Goal: Task Accomplishment & Management: Manage account settings

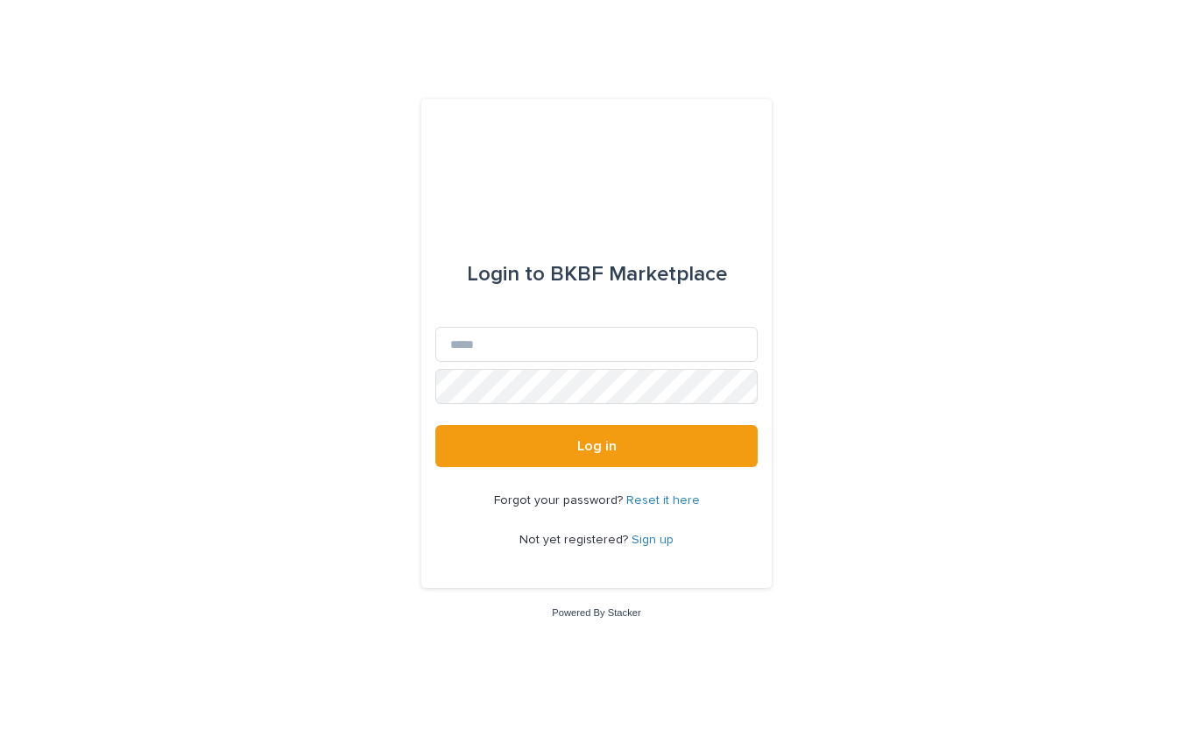
click at [872, 292] on div "Login to BKBF Marketplace Email Password Log in Forgot your password? Reset it …" at bounding box center [596, 368] width 1193 height 737
click at [655, 501] on link "Reset it here" at bounding box center [663, 500] width 74 height 12
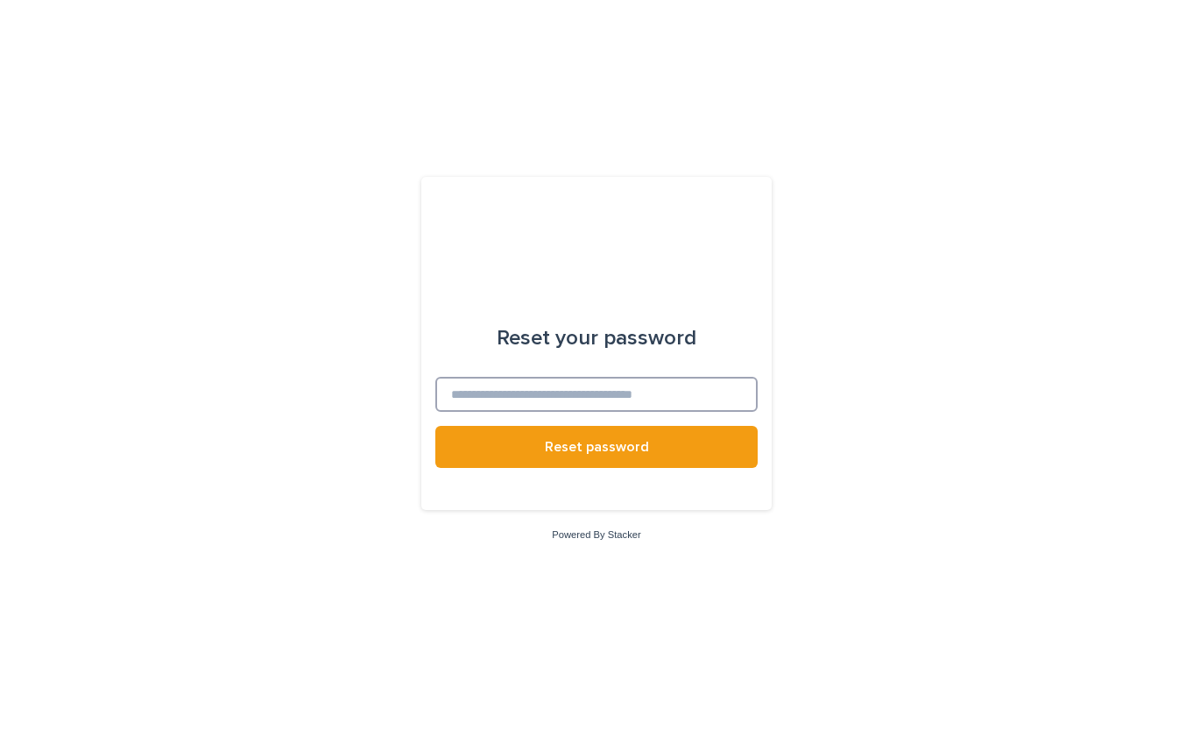
click at [675, 389] on input at bounding box center [596, 394] width 322 height 35
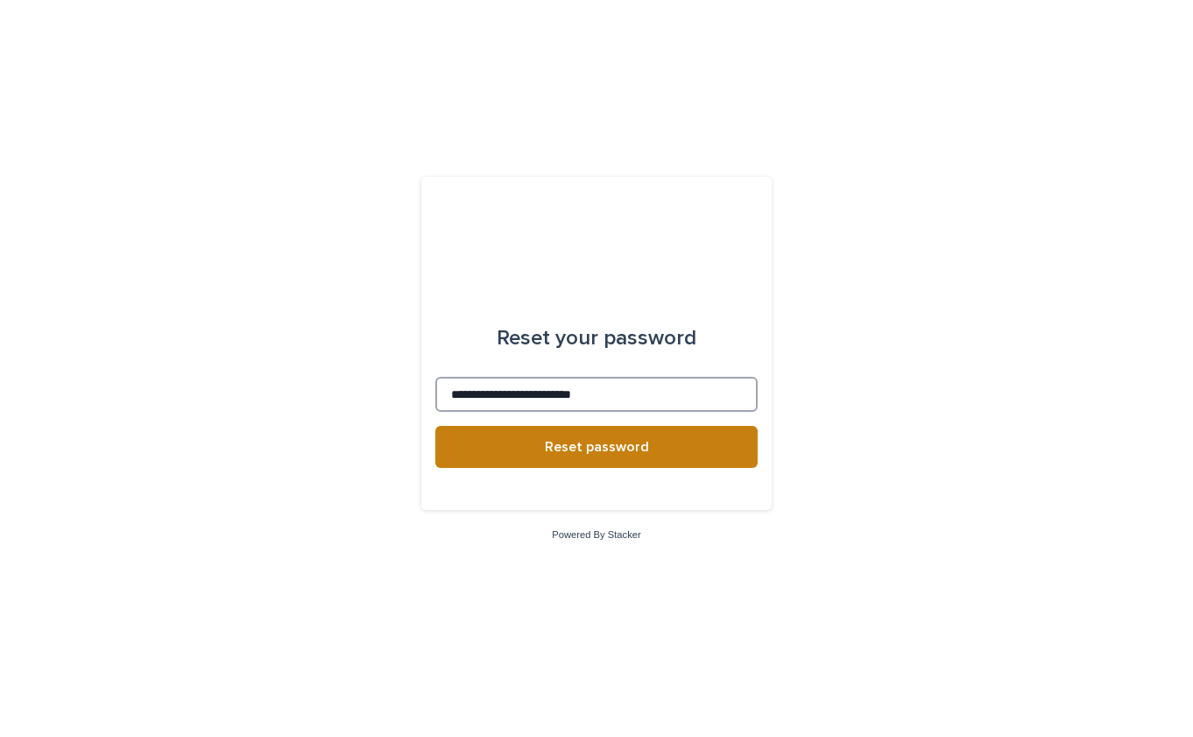
type input "**********"
click at [633, 450] on span "Reset password" at bounding box center [597, 447] width 104 height 14
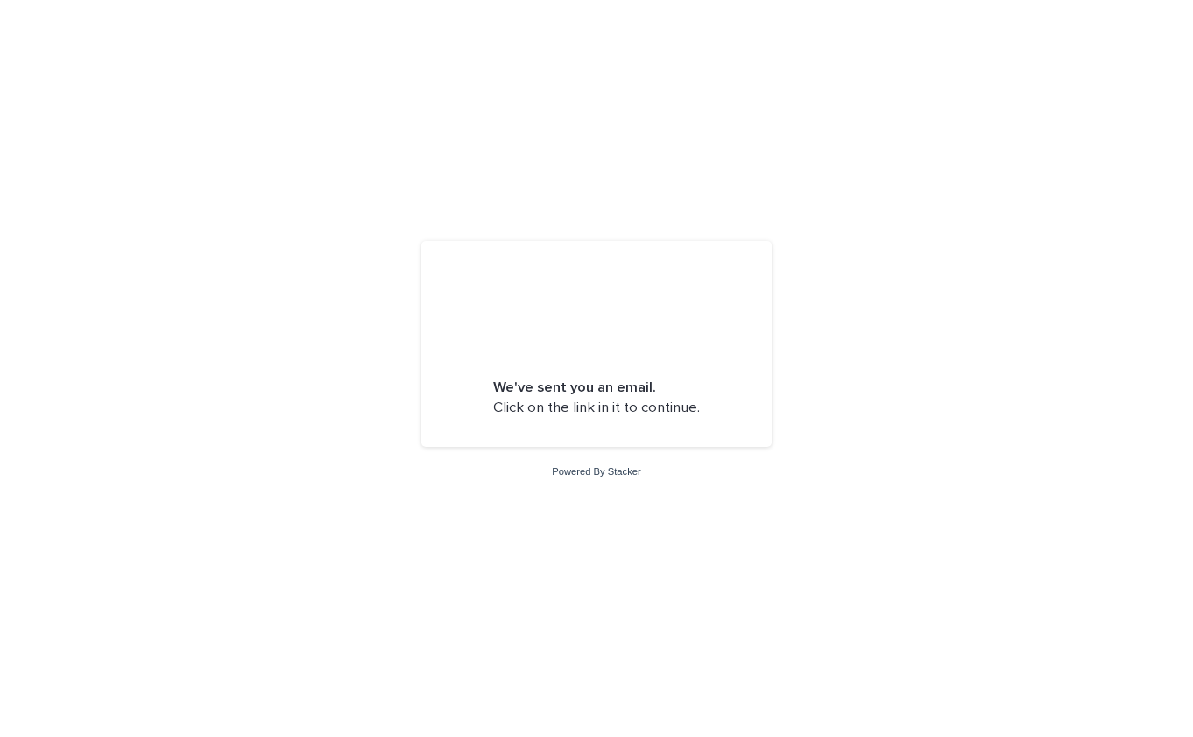
click at [693, 280] on div "We've sent you an email. Click on the link in it to continue." at bounding box center [596, 344] width 350 height 206
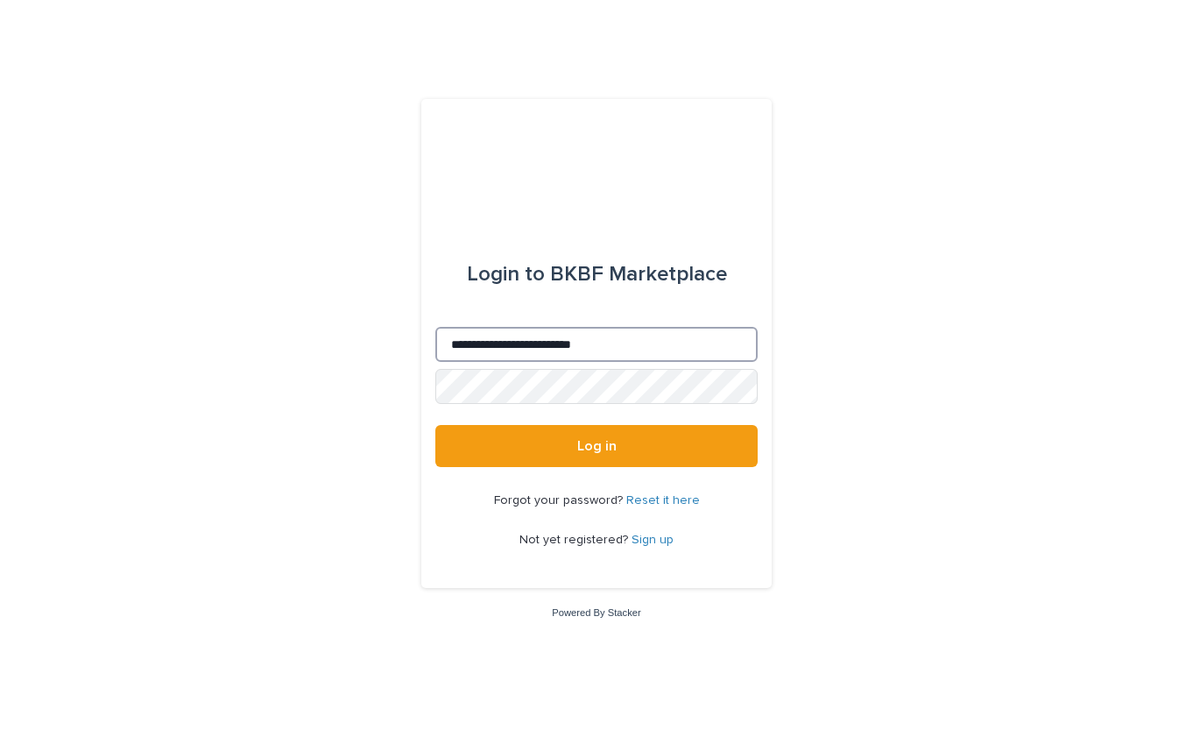
type input "**********"
click at [597, 447] on button "Log in" at bounding box center [596, 446] width 322 height 42
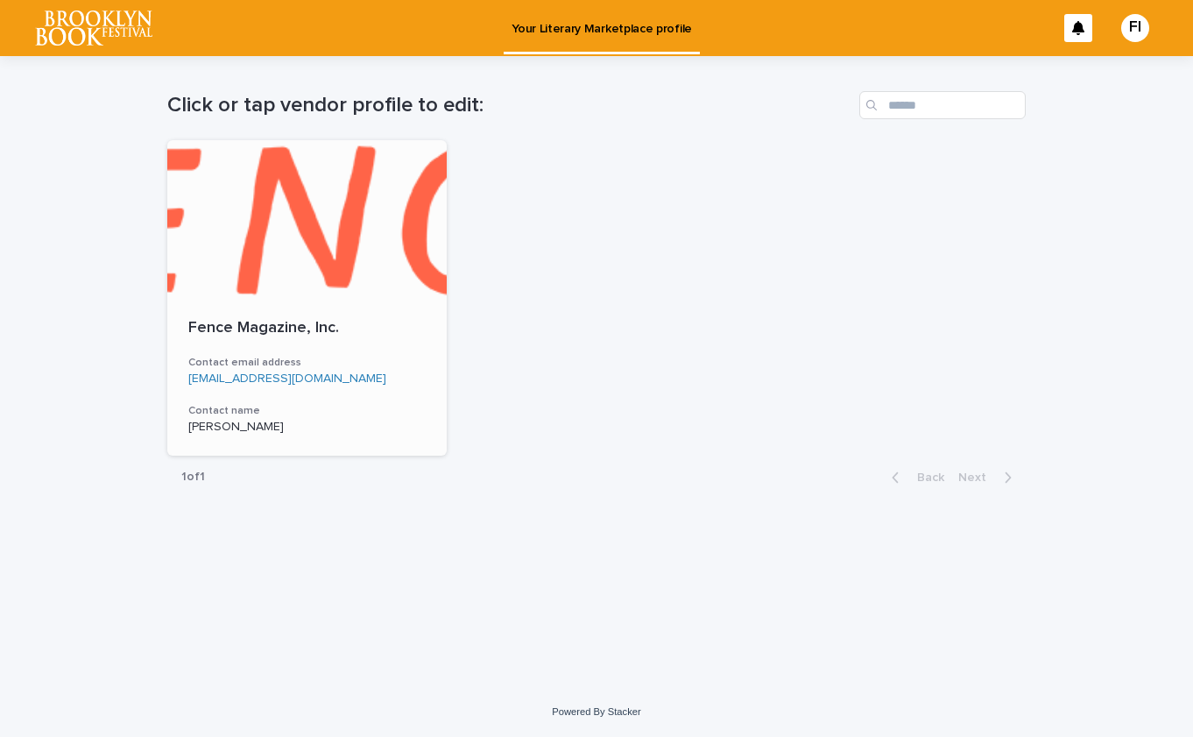
click at [259, 262] on div at bounding box center [306, 219] width 279 height 158
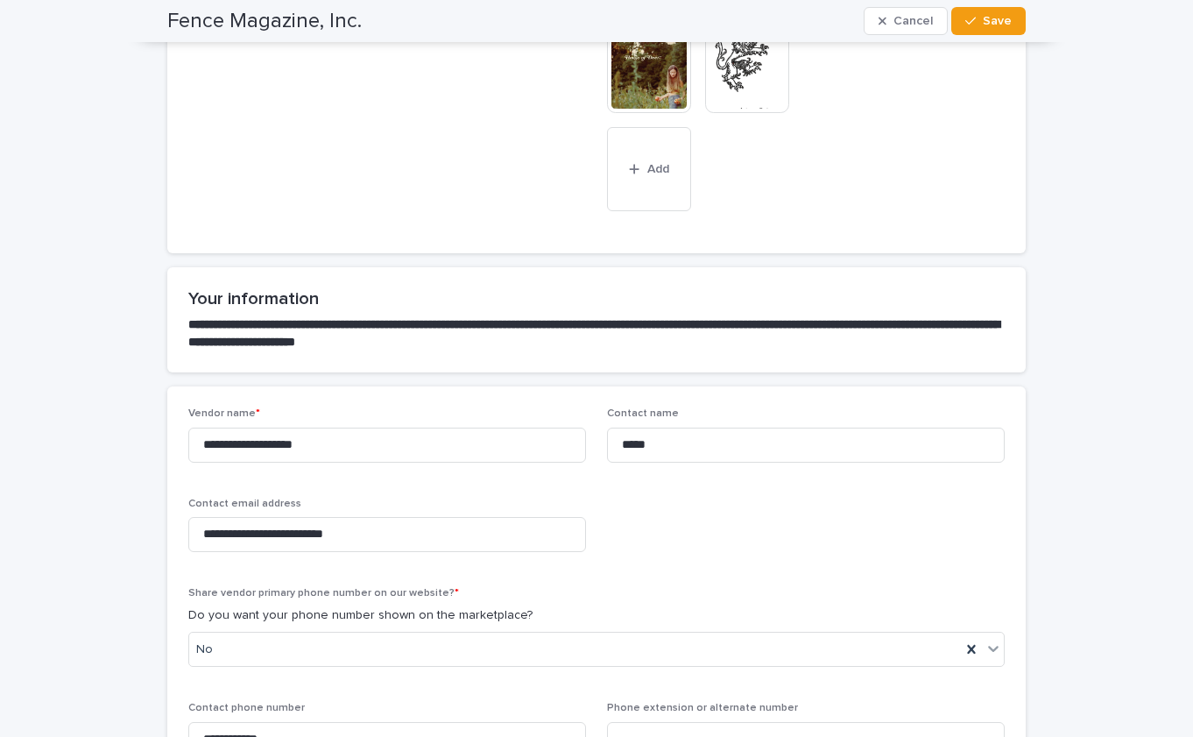
scroll to position [522, 0]
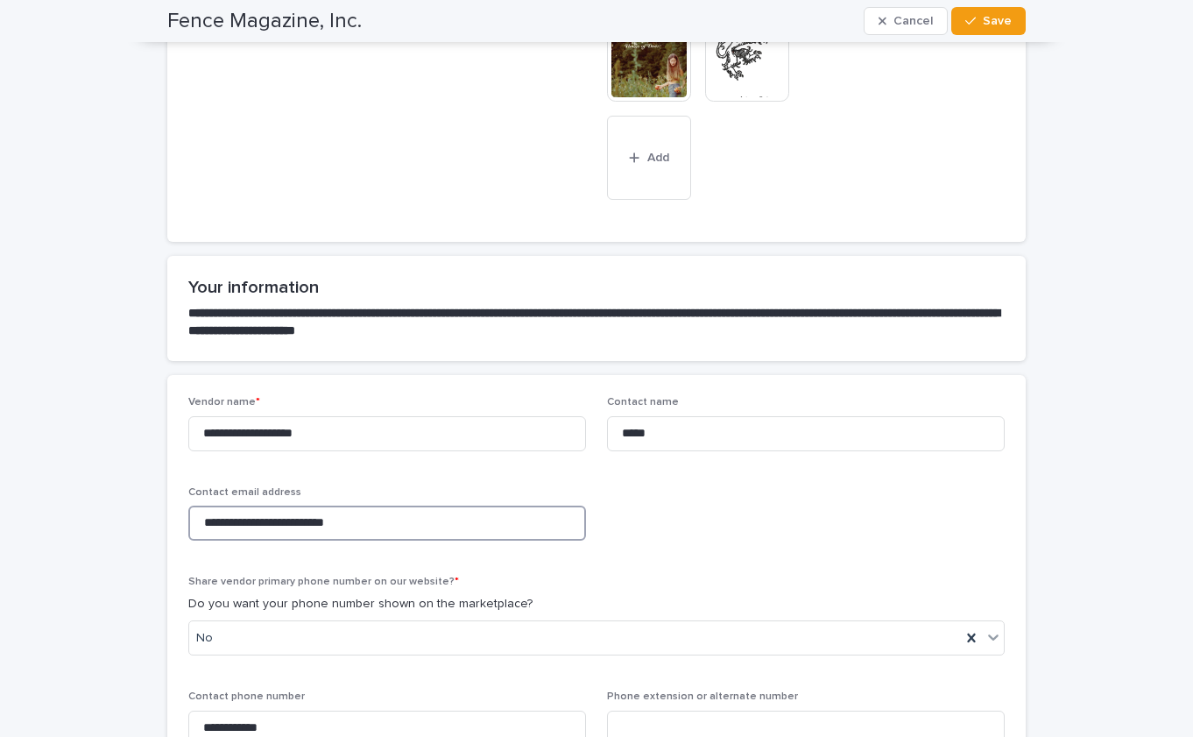
drag, startPoint x: 406, startPoint y: 520, endPoint x: 138, endPoint y: 520, distance: 267.2
click at [138, 520] on div "**********" at bounding box center [596, 701] width 1193 height 2335
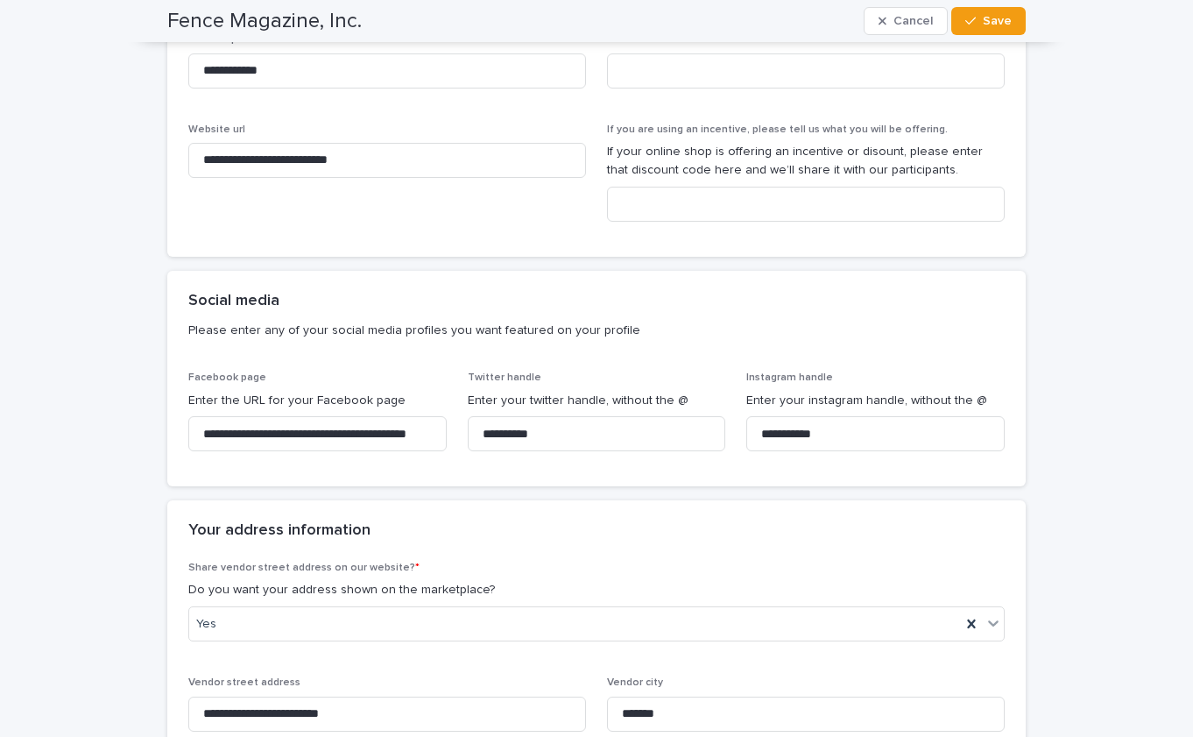
scroll to position [1185, 0]
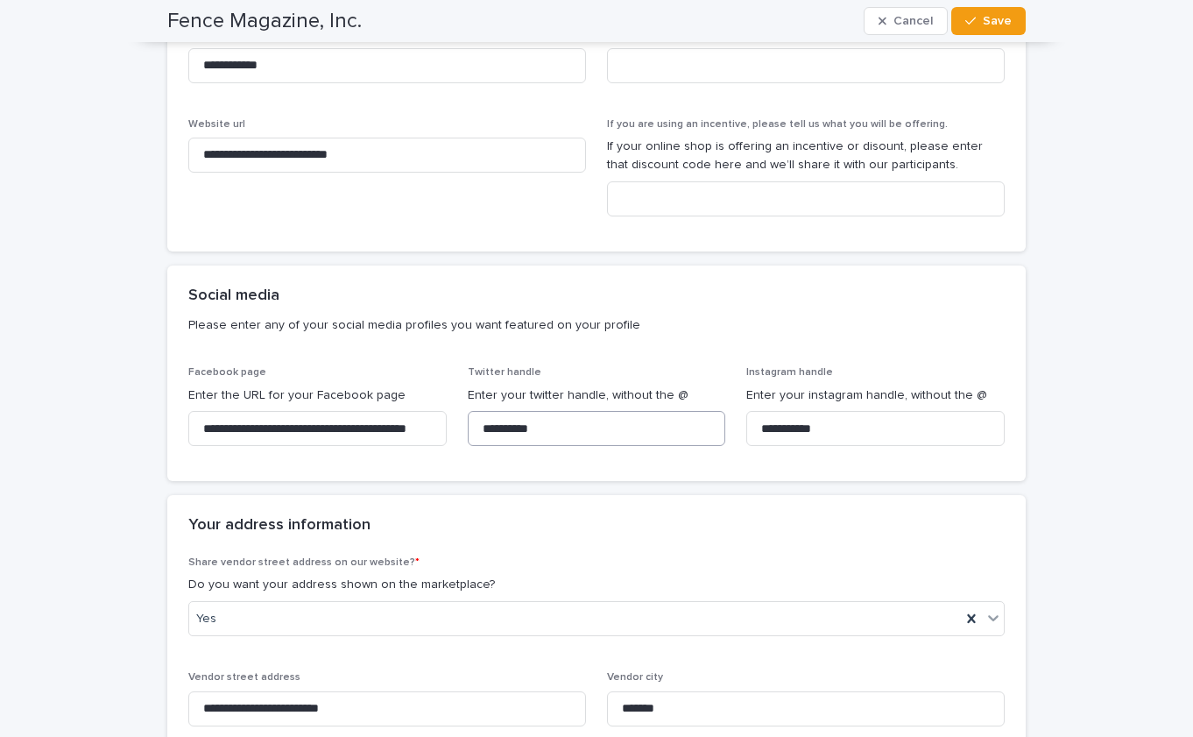
type input "**********"
drag, startPoint x: 588, startPoint y: 414, endPoint x: 476, endPoint y: 413, distance: 112.2
click at [476, 413] on input "**********" at bounding box center [597, 428] width 258 height 35
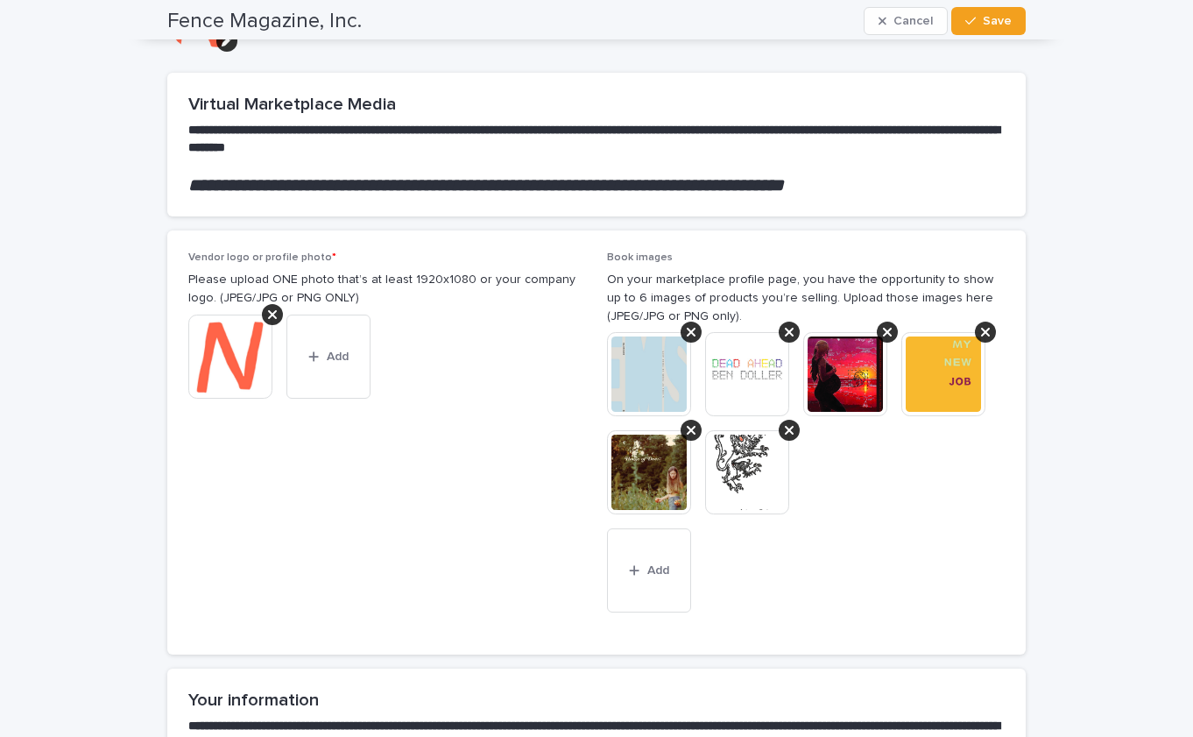
scroll to position [91, 0]
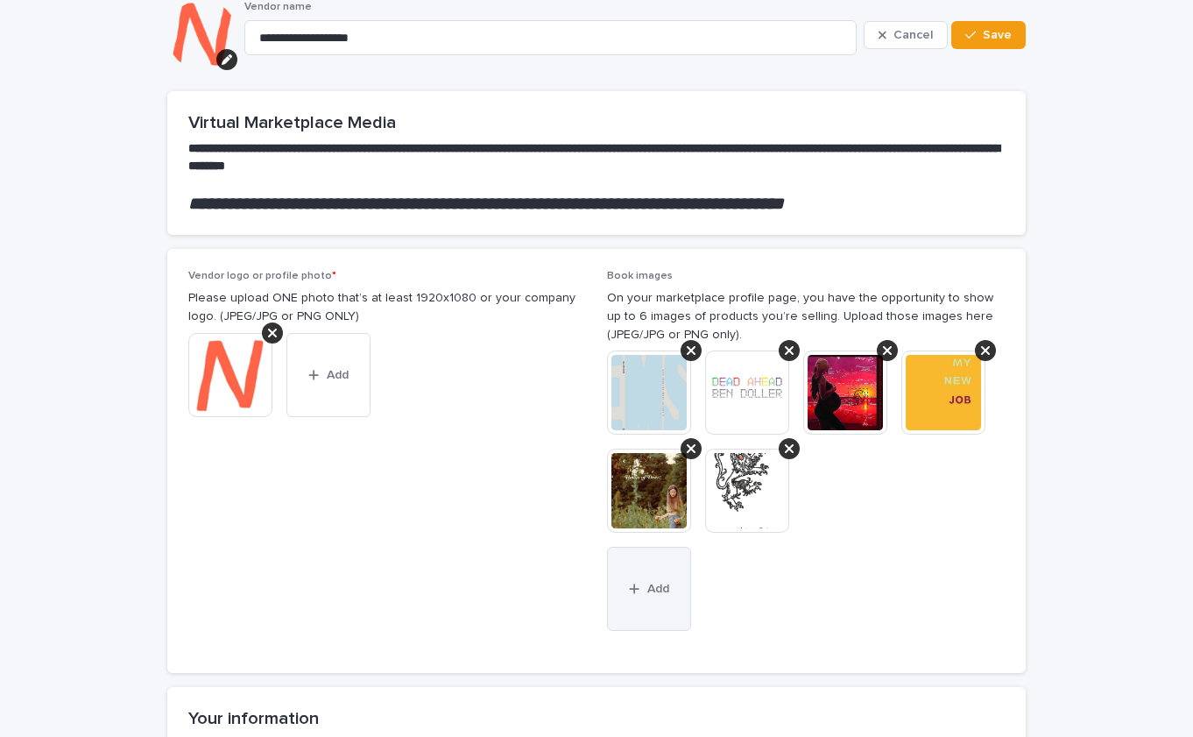
click at [630, 584] on icon "button" at bounding box center [635, 589] width 10 height 10
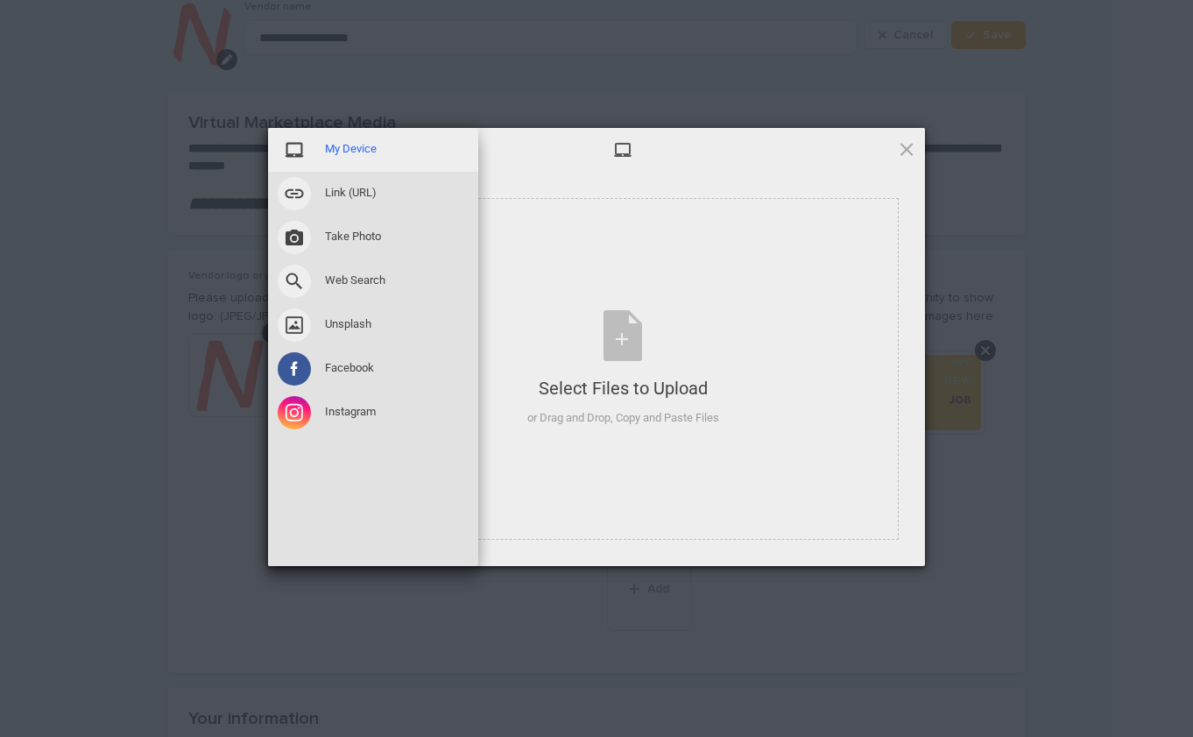
click at [304, 146] on span at bounding box center [294, 149] width 33 height 33
click at [343, 155] on span "My Device" at bounding box center [351, 149] width 52 height 16
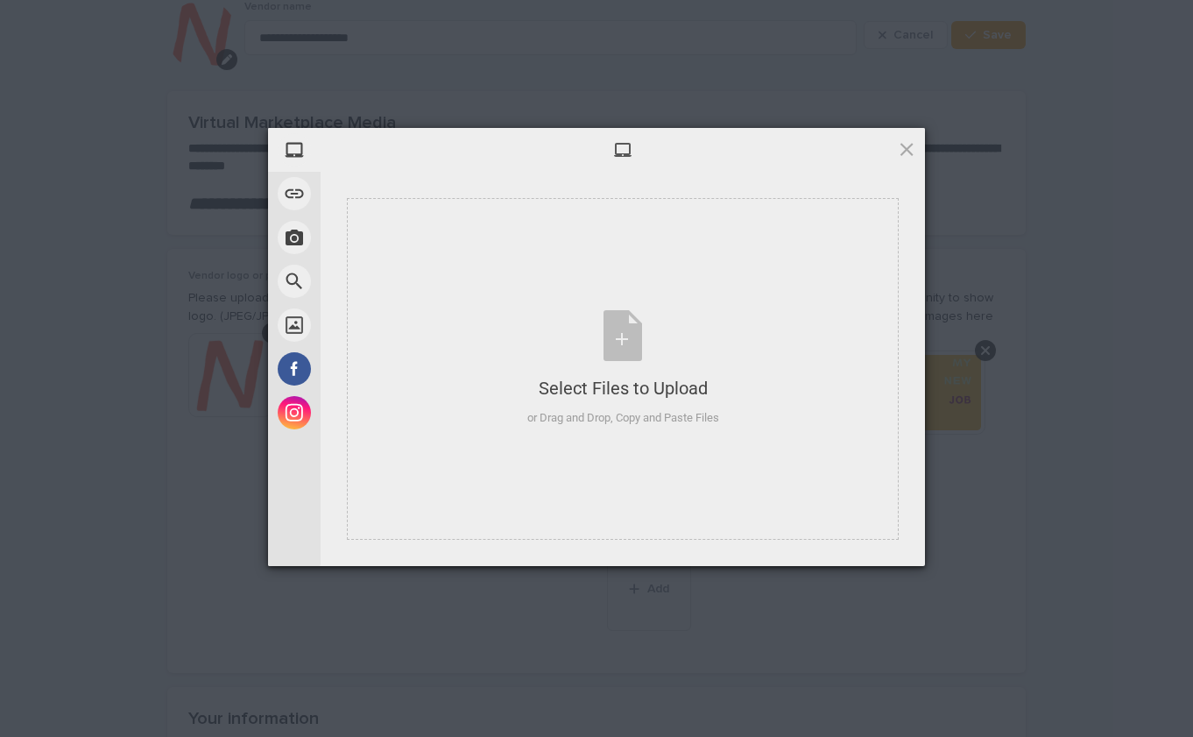
click at [618, 148] on span at bounding box center [622, 149] width 19 height 19
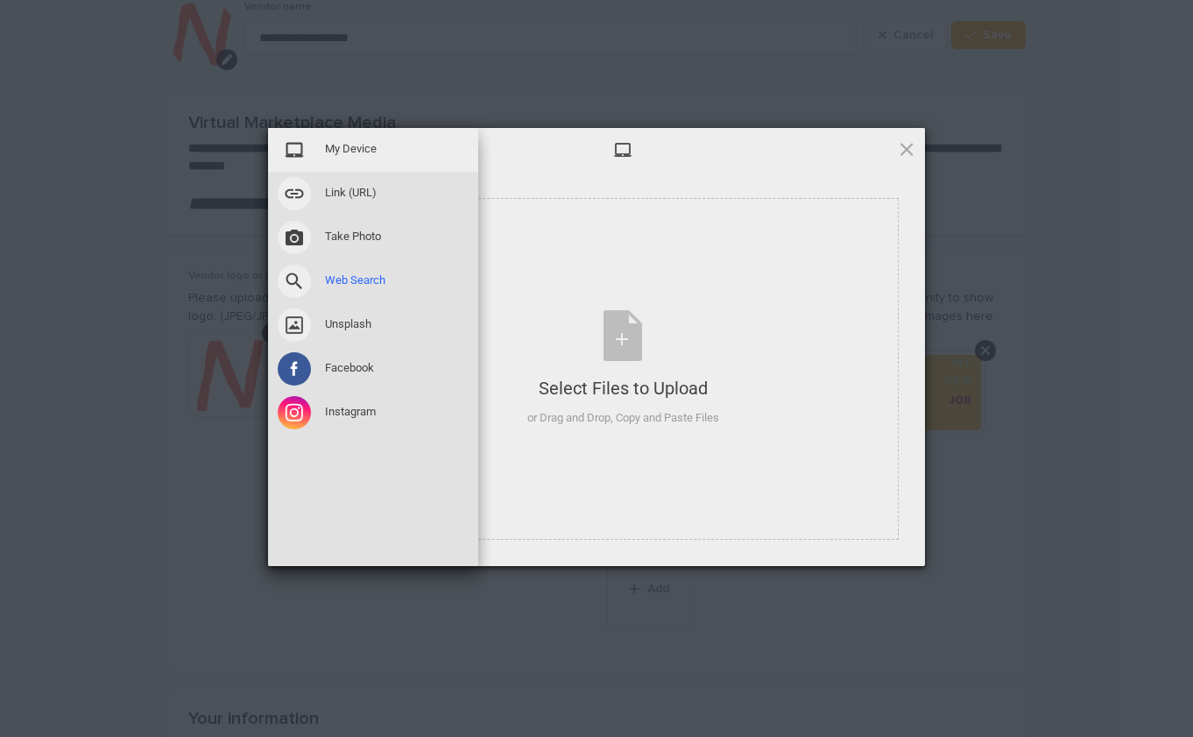
click at [291, 290] on span at bounding box center [294, 281] width 33 height 33
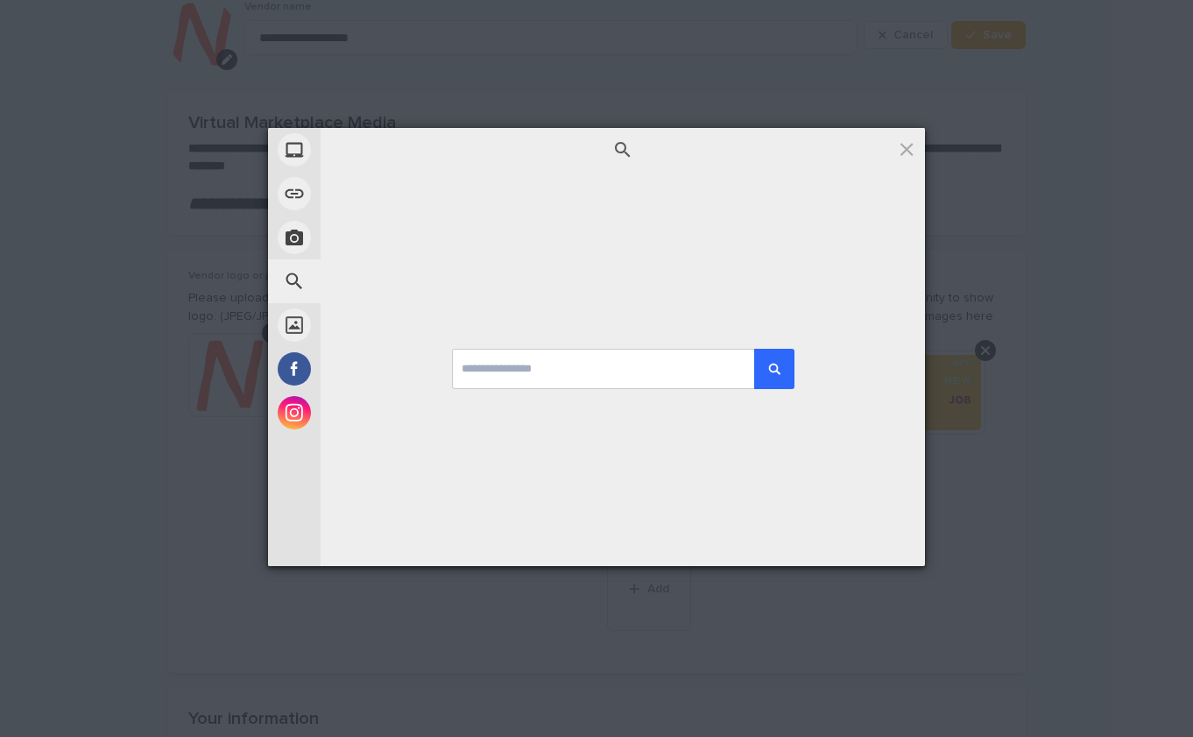
click at [587, 239] on div at bounding box center [623, 369] width 605 height 394
click at [554, 366] on input at bounding box center [623, 369] width 342 height 40
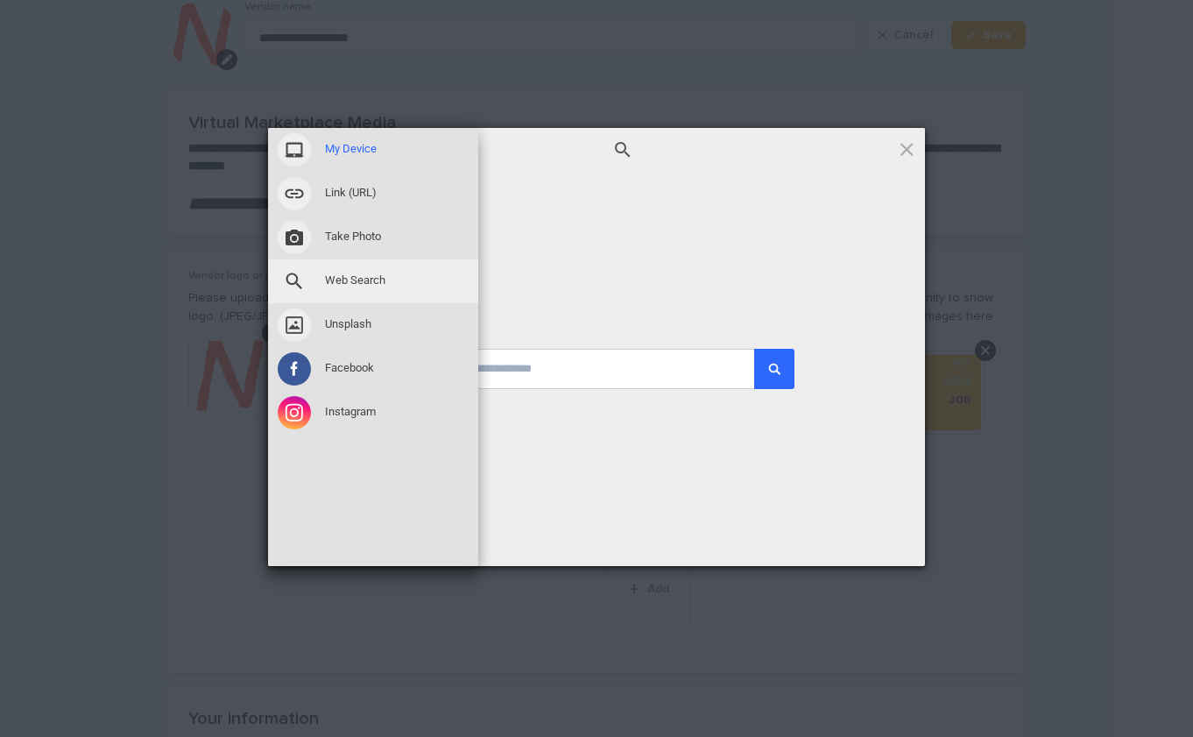
click at [299, 150] on span at bounding box center [294, 149] width 33 height 33
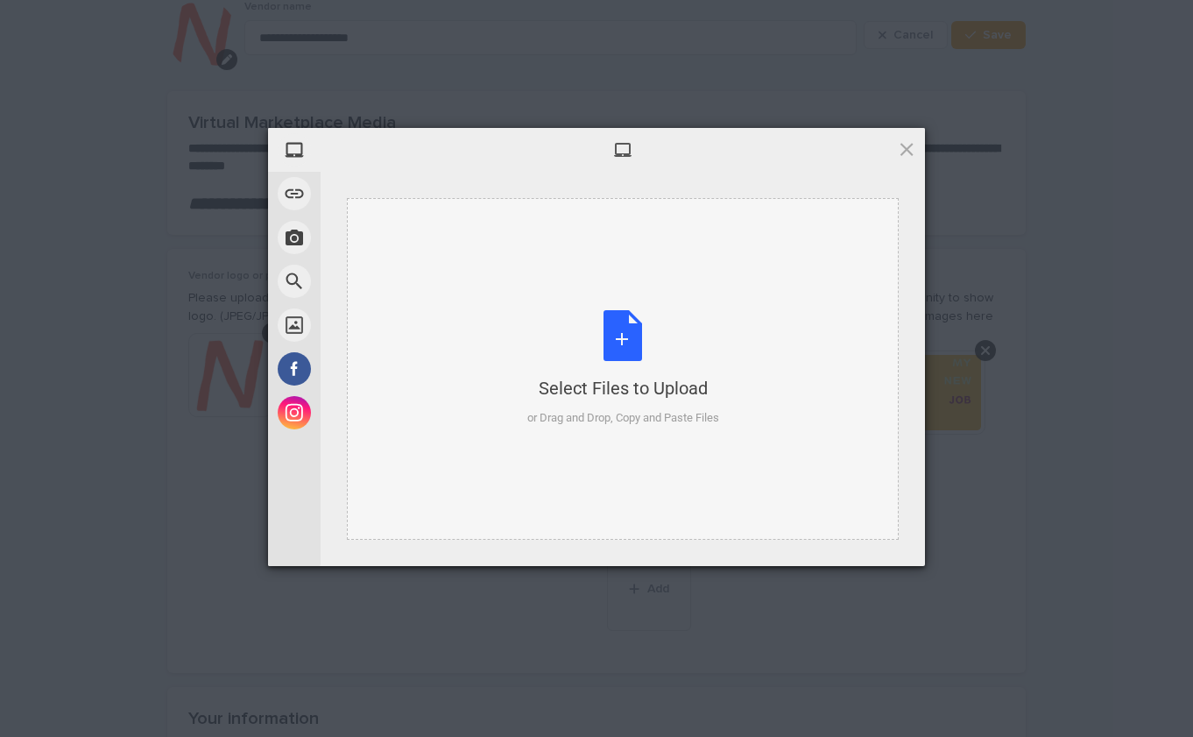
click at [640, 350] on div "Select Files to Upload or Drag and Drop, Copy and Paste Files" at bounding box center [623, 368] width 192 height 117
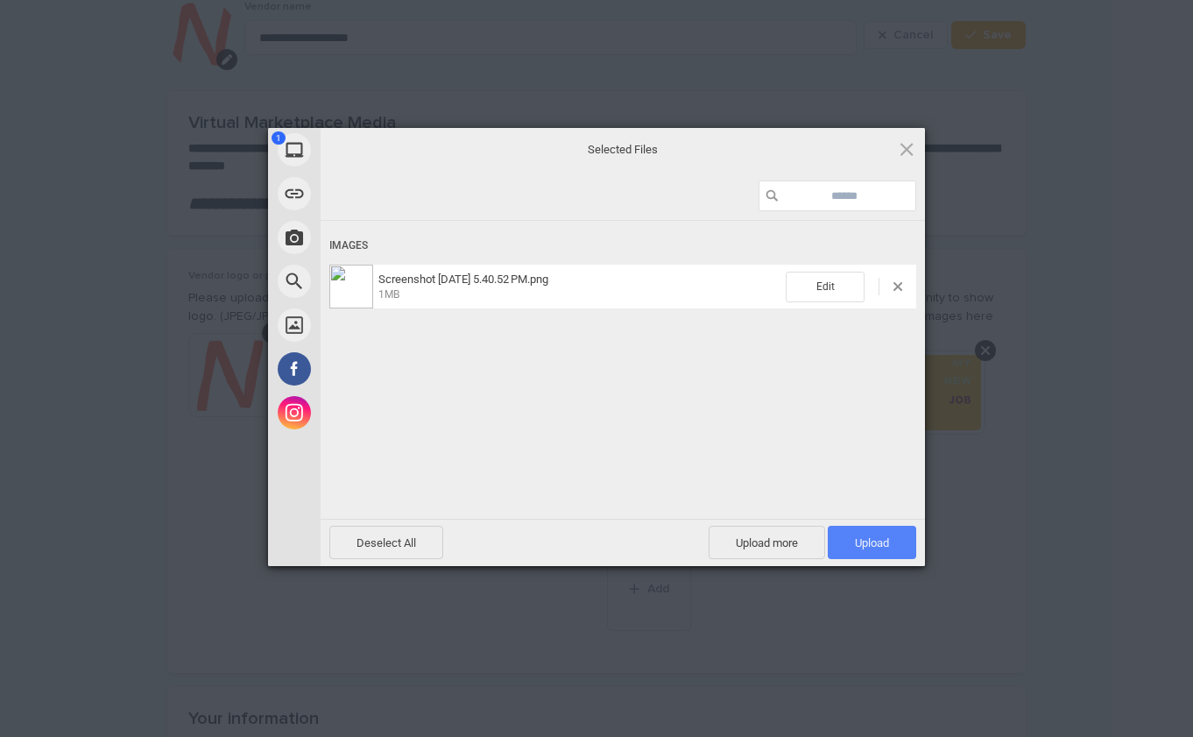
click at [868, 542] on span "Upload 1" at bounding box center [872, 542] width 34 height 13
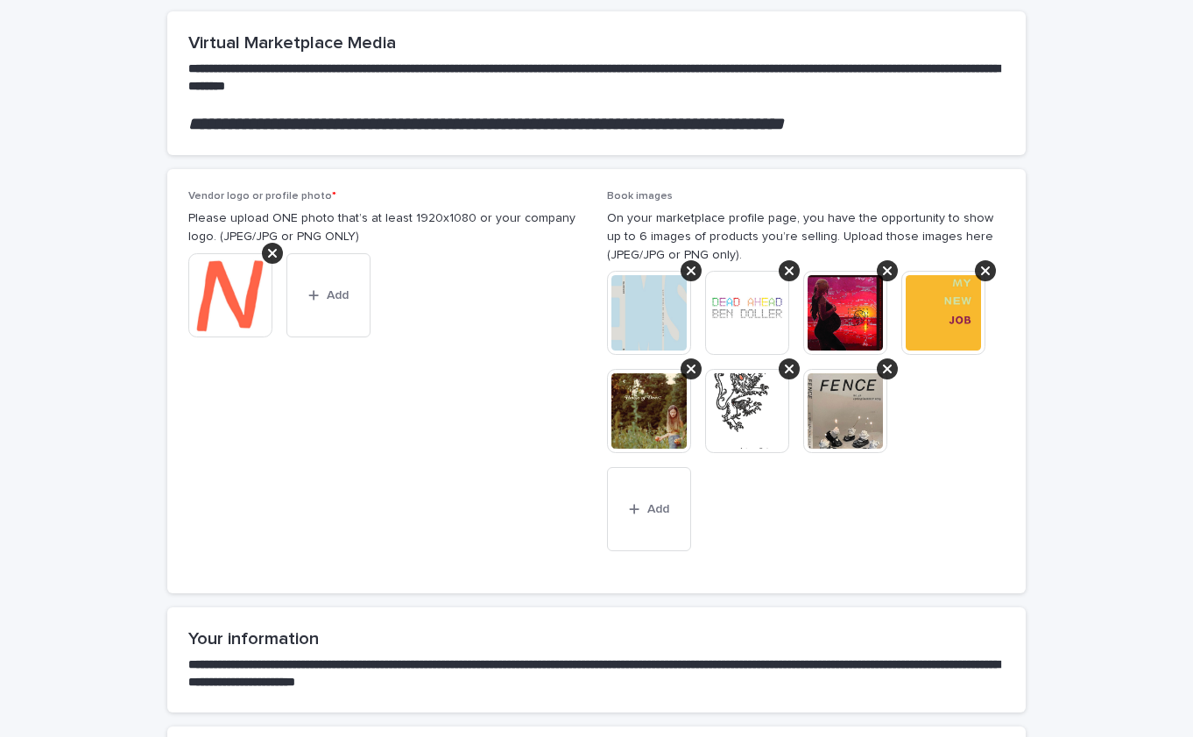
scroll to position [189, 0]
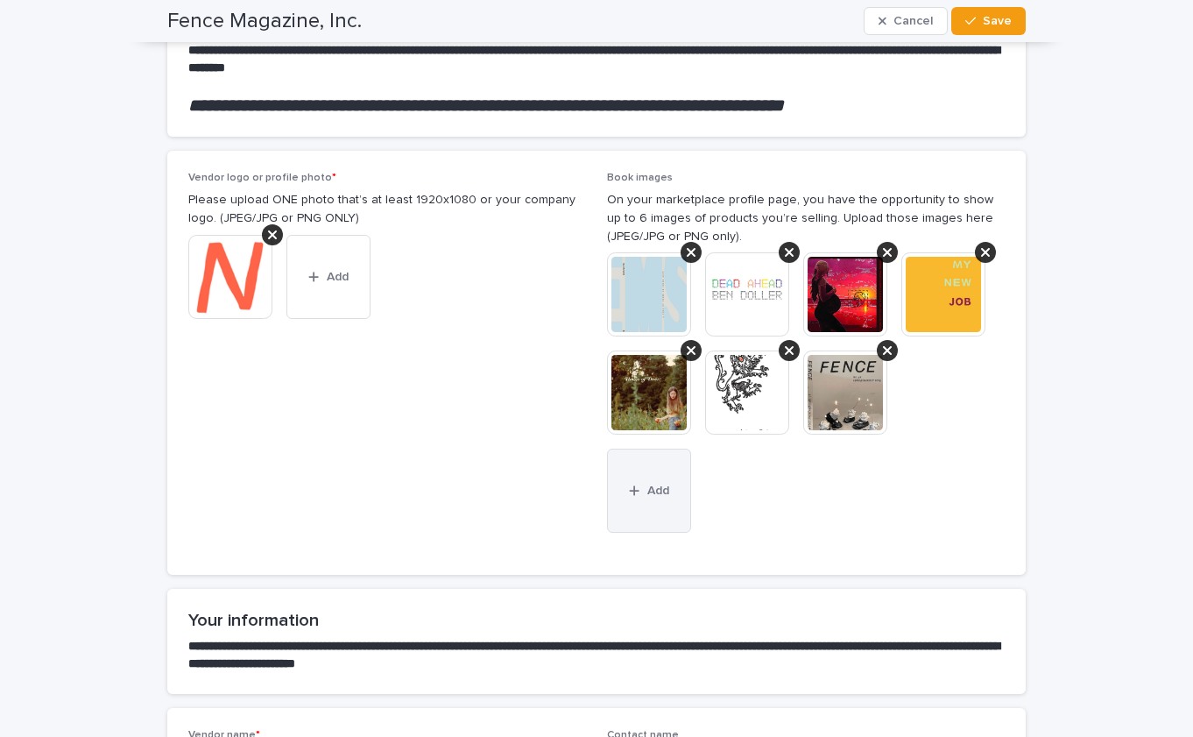
click at [637, 489] on icon "button" at bounding box center [634, 491] width 11 height 12
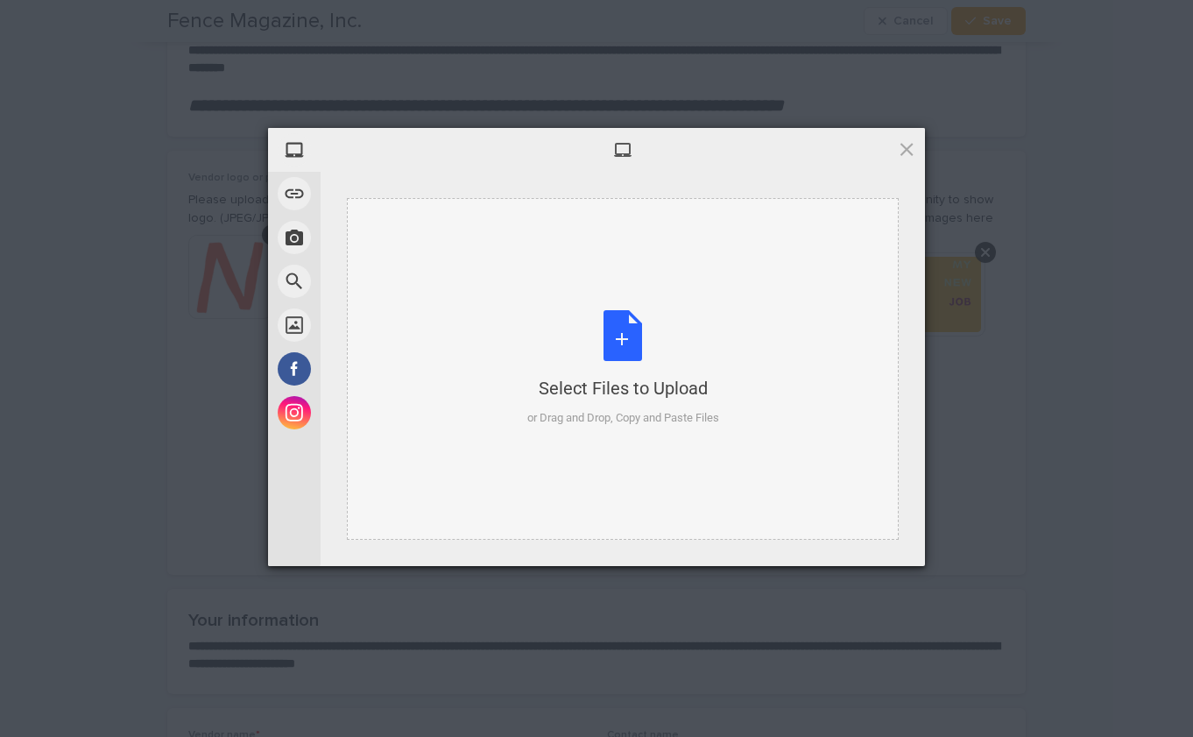
click at [628, 363] on div "Select Files to Upload or Drag and Drop, Copy and Paste Files" at bounding box center [623, 368] width 192 height 117
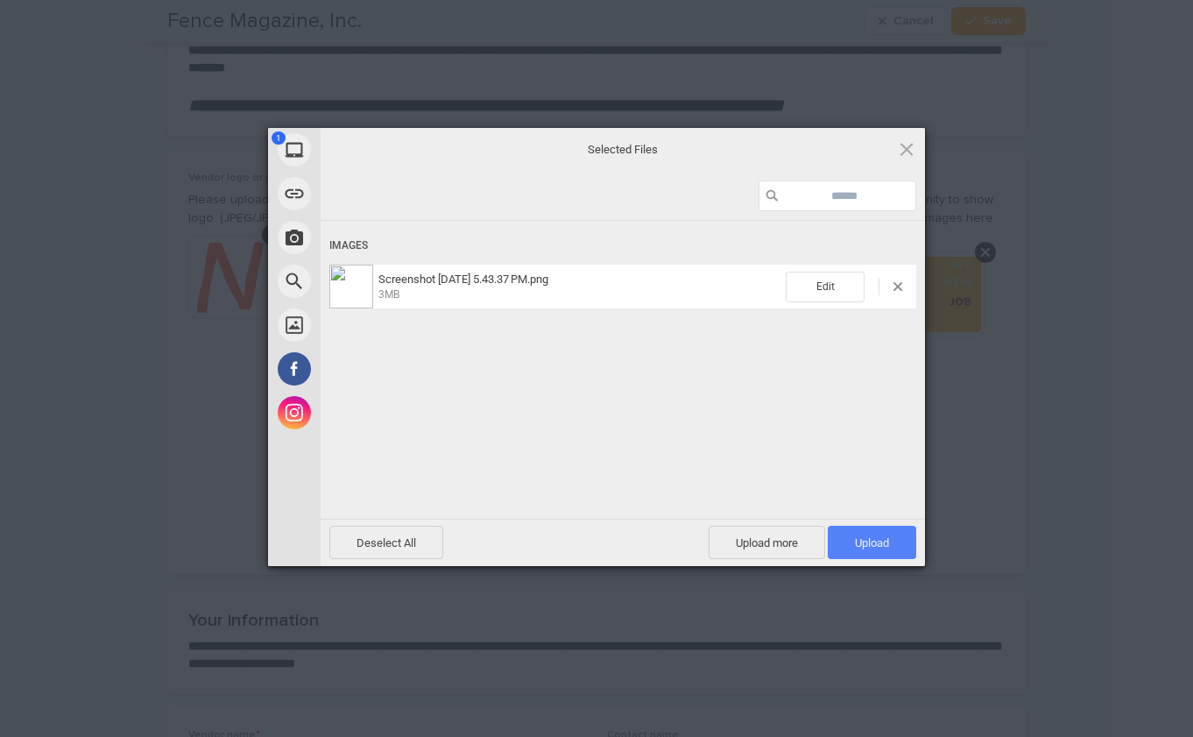
click at [860, 541] on span "Upload 1" at bounding box center [872, 542] width 34 height 13
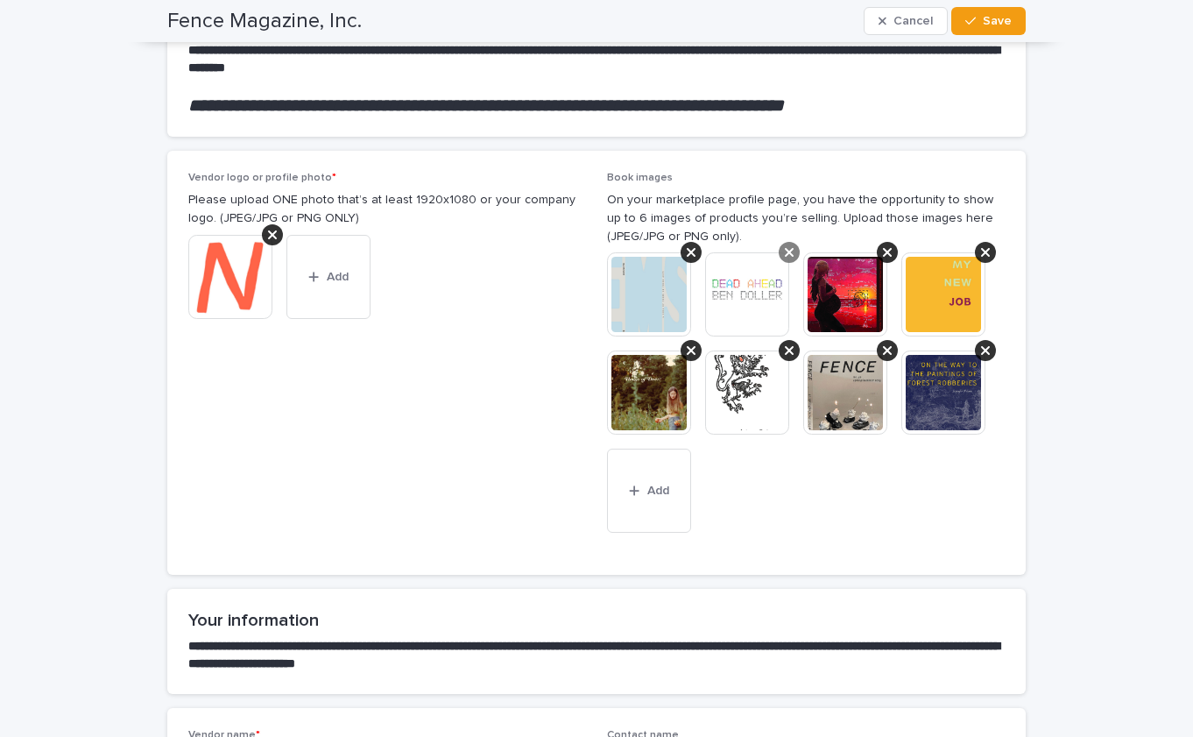
click at [791, 248] on icon at bounding box center [789, 252] width 9 height 9
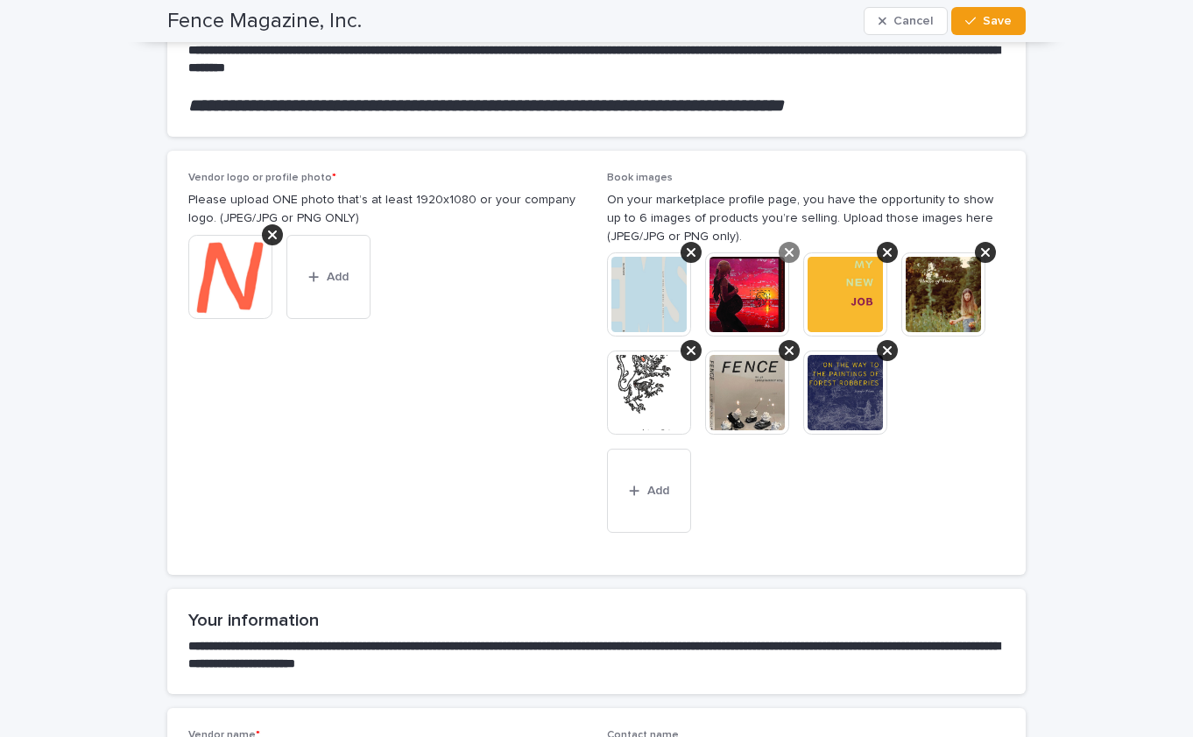
click at [791, 249] on icon at bounding box center [789, 252] width 9 height 9
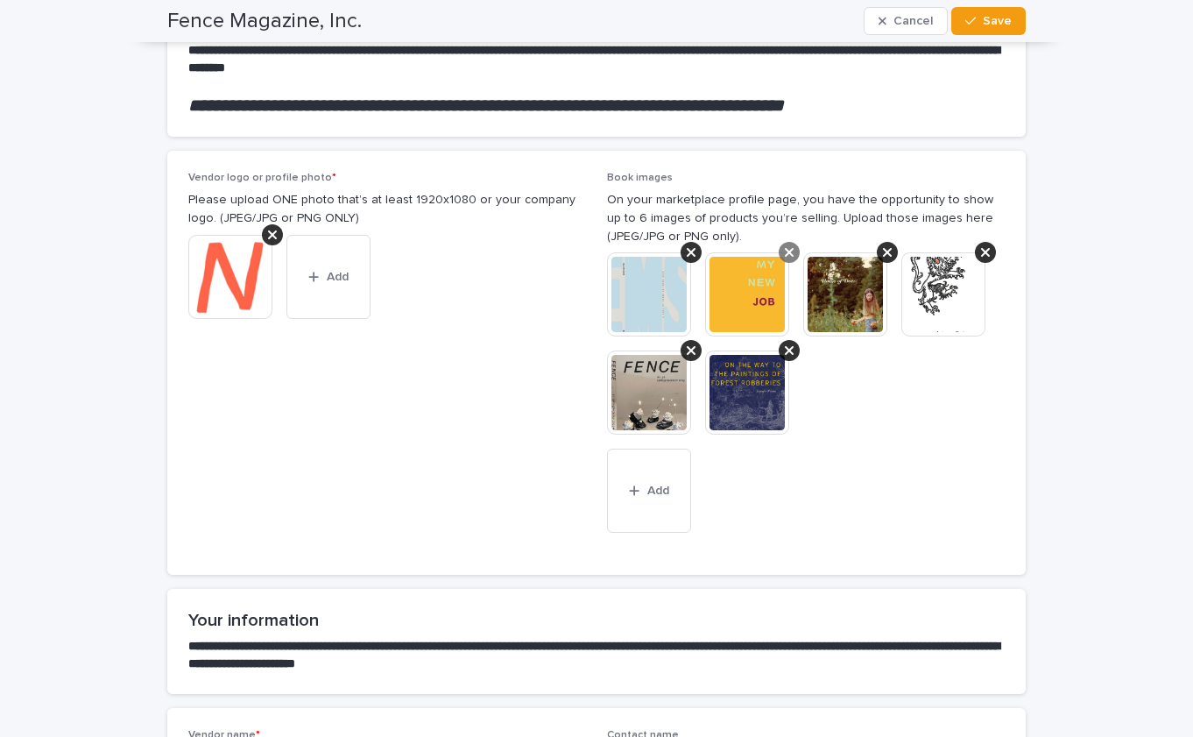
click at [791, 249] on icon at bounding box center [789, 252] width 9 height 9
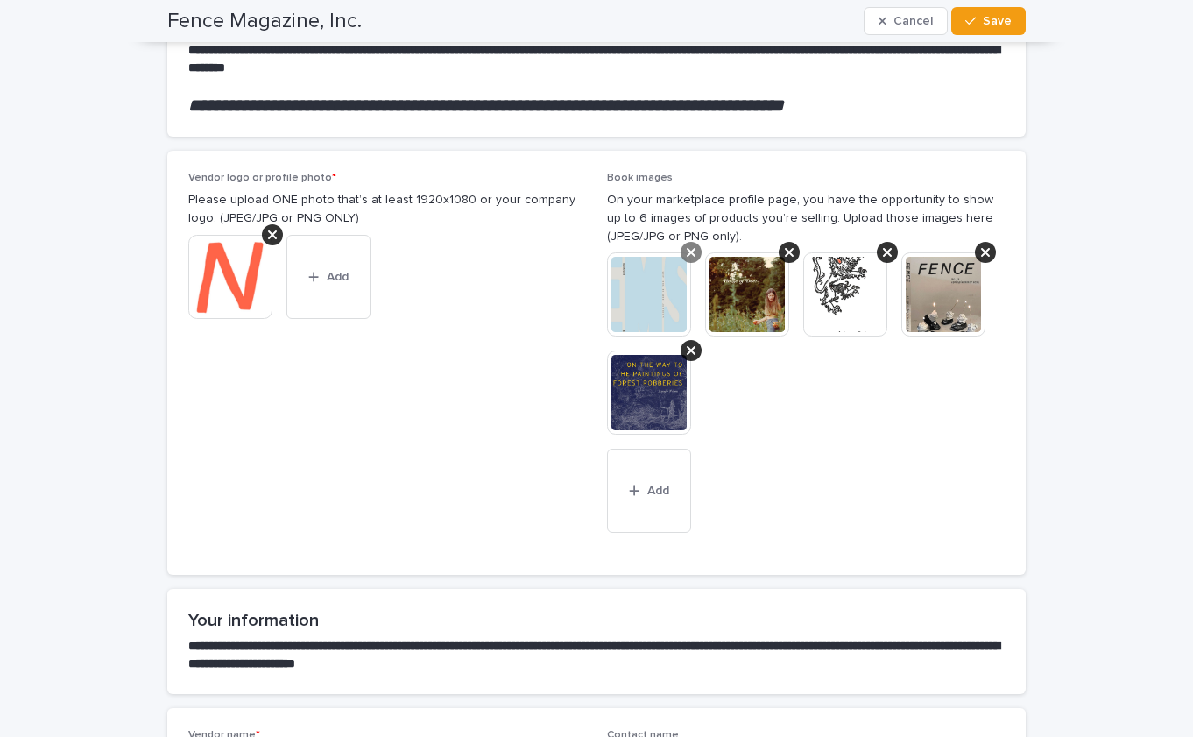
click at [692, 250] on icon at bounding box center [691, 252] width 9 height 9
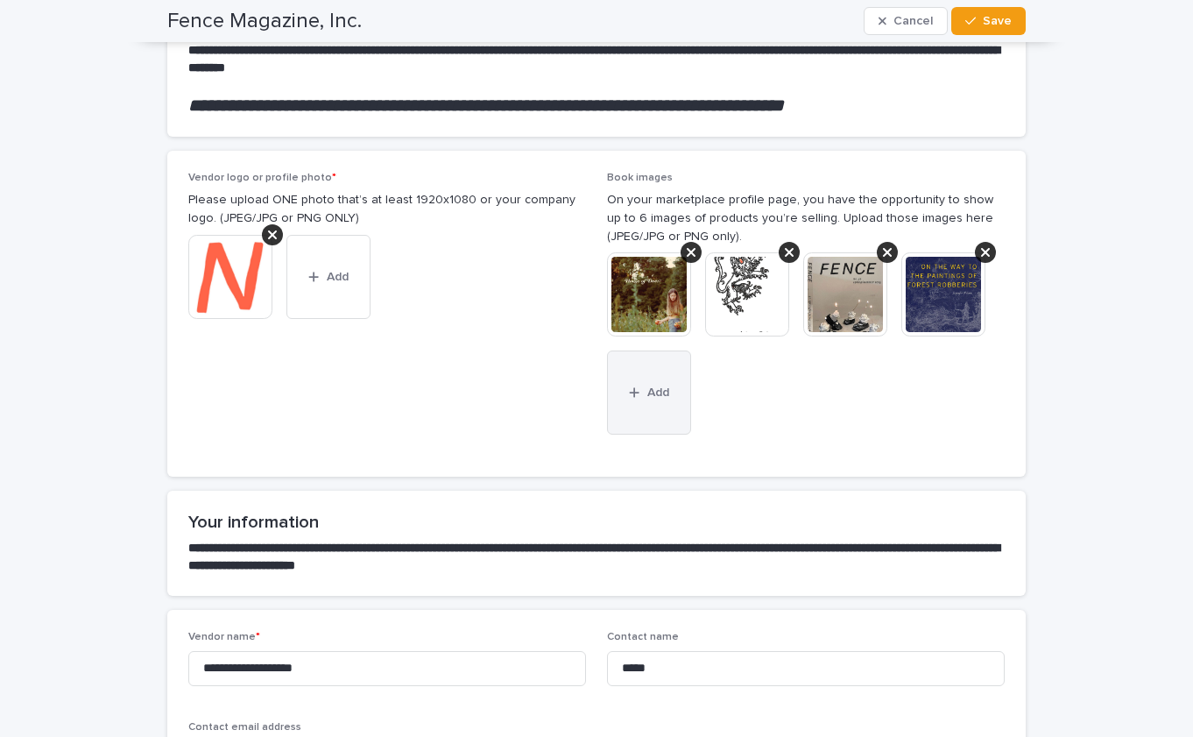
click at [645, 381] on button "Add" at bounding box center [649, 392] width 84 height 84
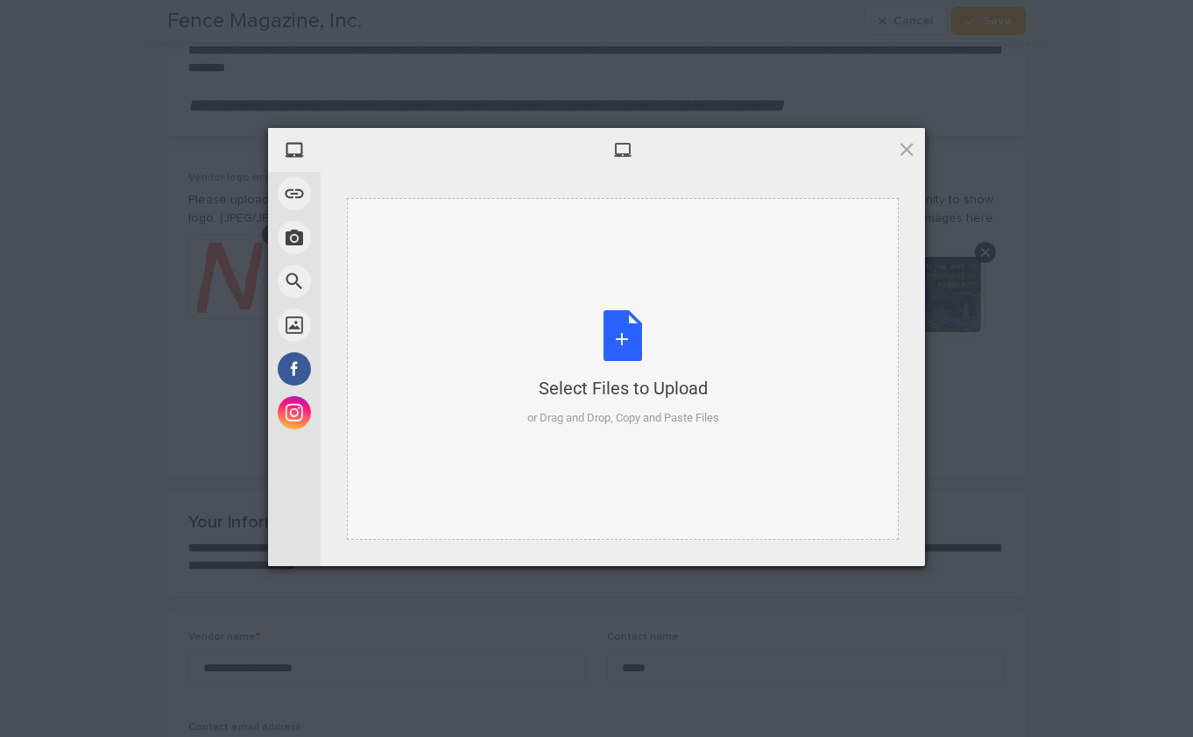
click at [635, 344] on div "Select Files to Upload or Drag and Drop, Copy and Paste Files" at bounding box center [623, 368] width 192 height 117
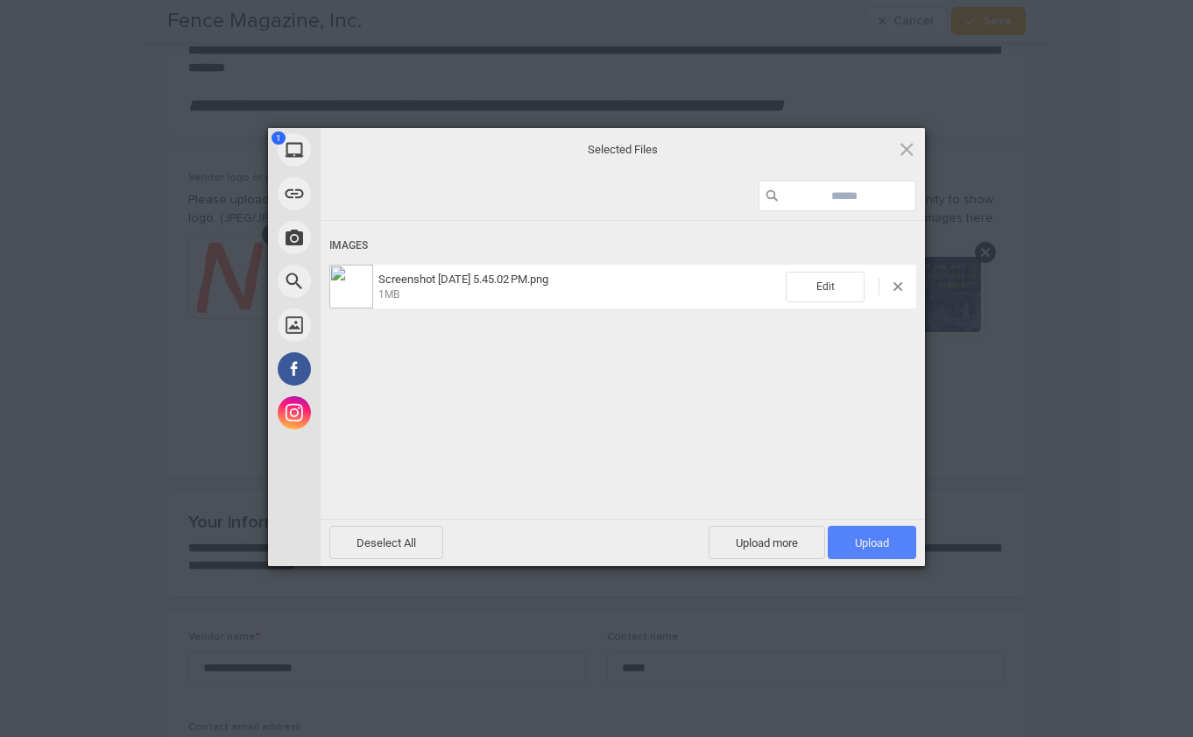
click at [872, 554] on span "Upload 1" at bounding box center [872, 542] width 88 height 33
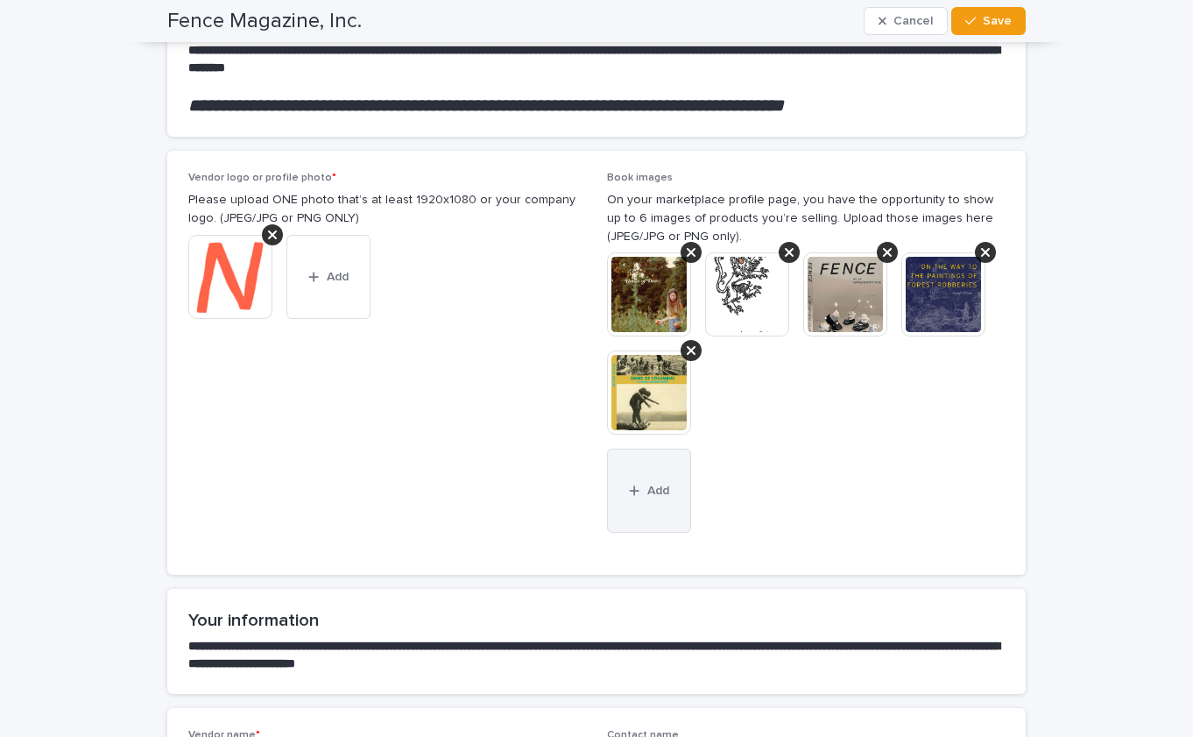
click at [629, 488] on icon "button" at bounding box center [634, 491] width 11 height 12
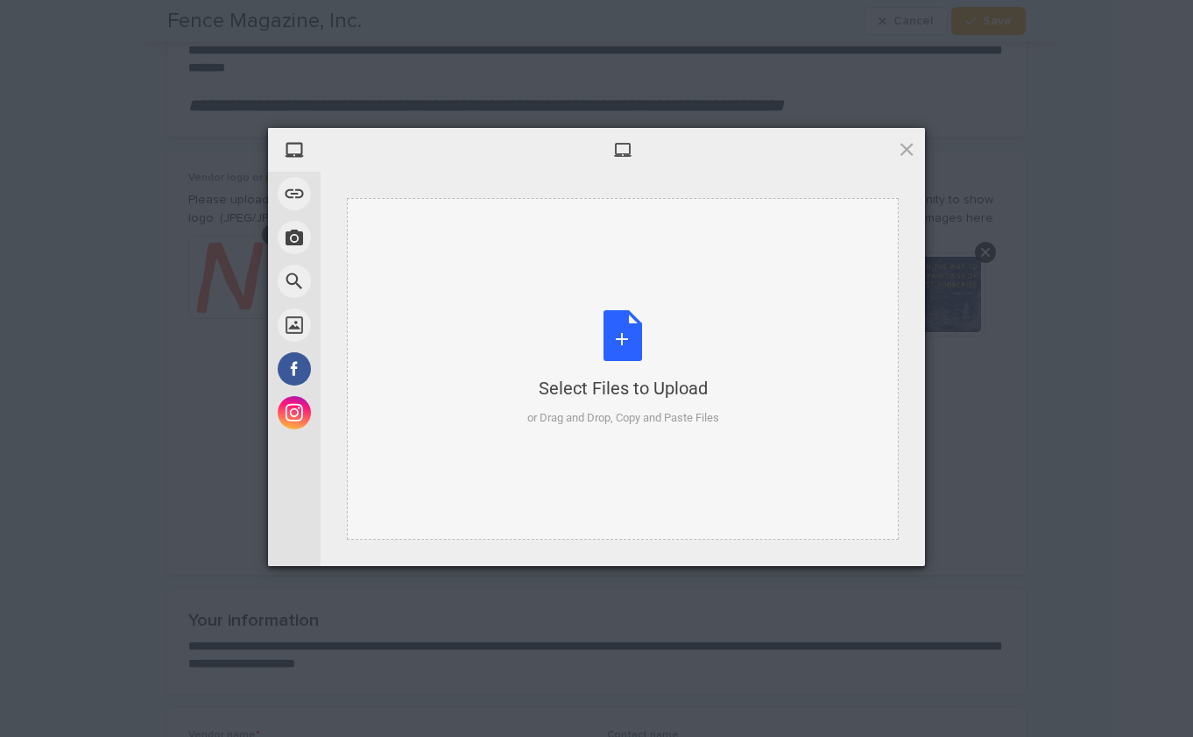
click at [605, 328] on div "Select Files to Upload or Drag and Drop, Copy and Paste Files" at bounding box center [623, 368] width 192 height 117
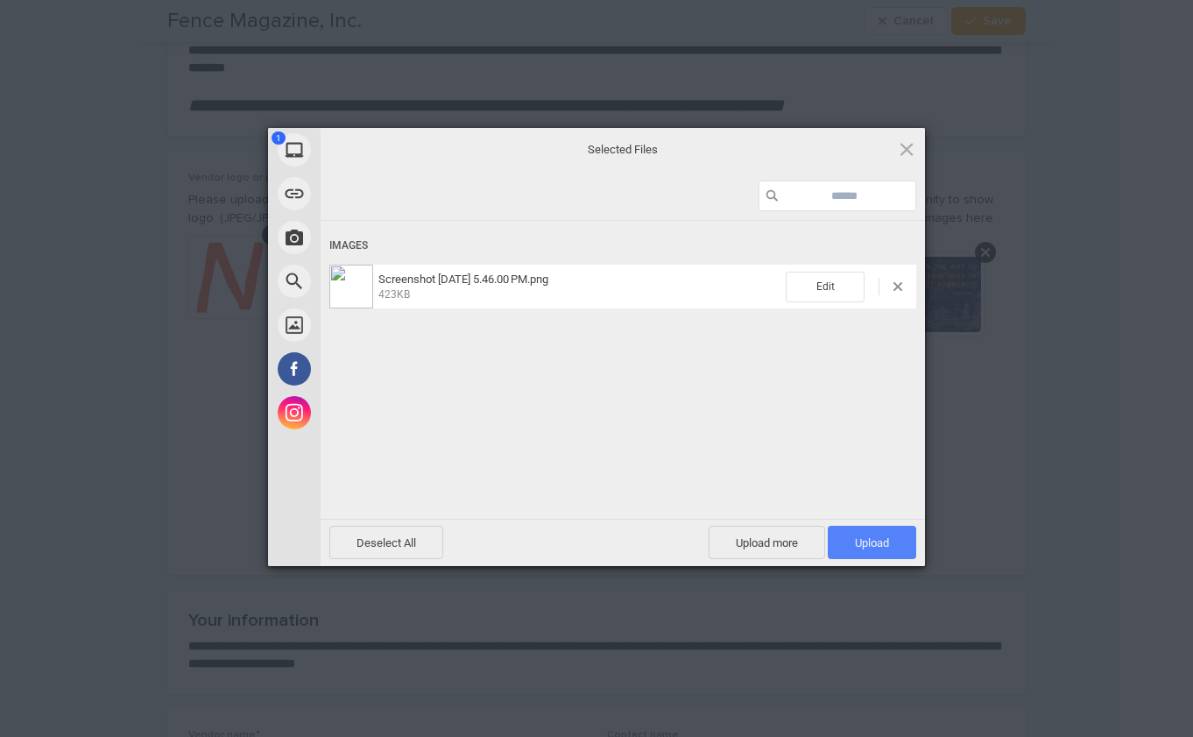
click at [886, 542] on span "Upload 1" at bounding box center [872, 542] width 34 height 13
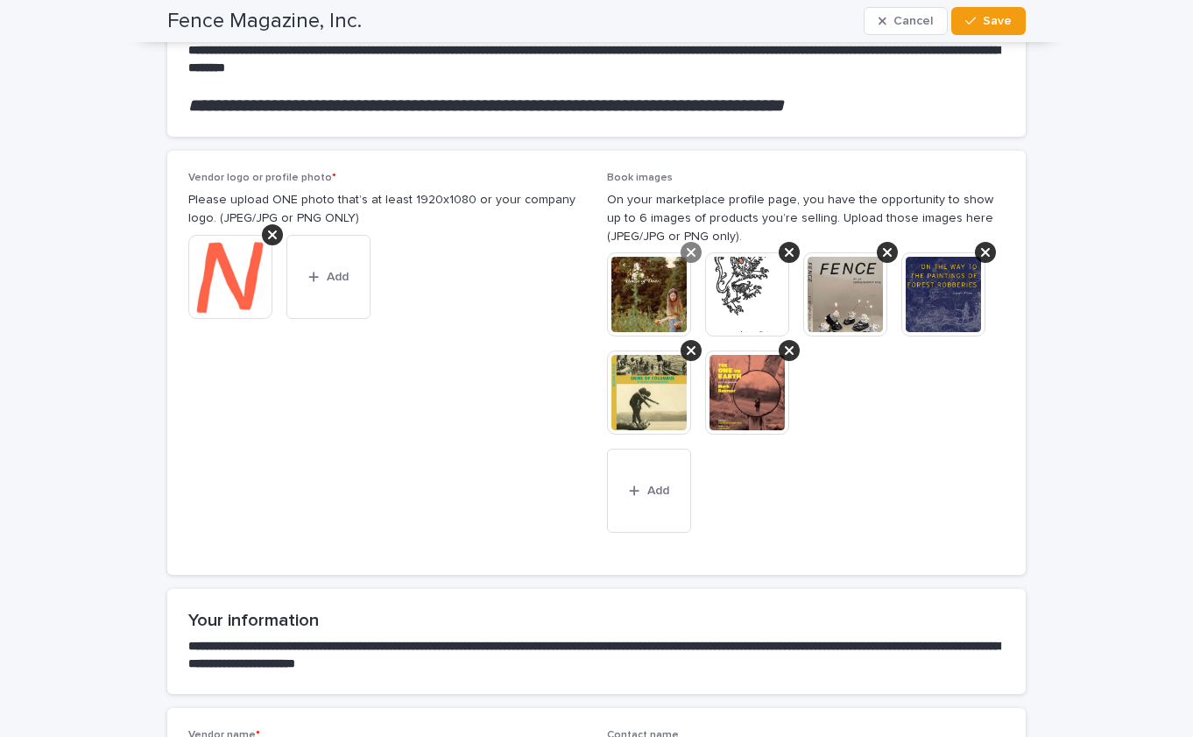
click at [694, 248] on icon at bounding box center [691, 252] width 9 height 9
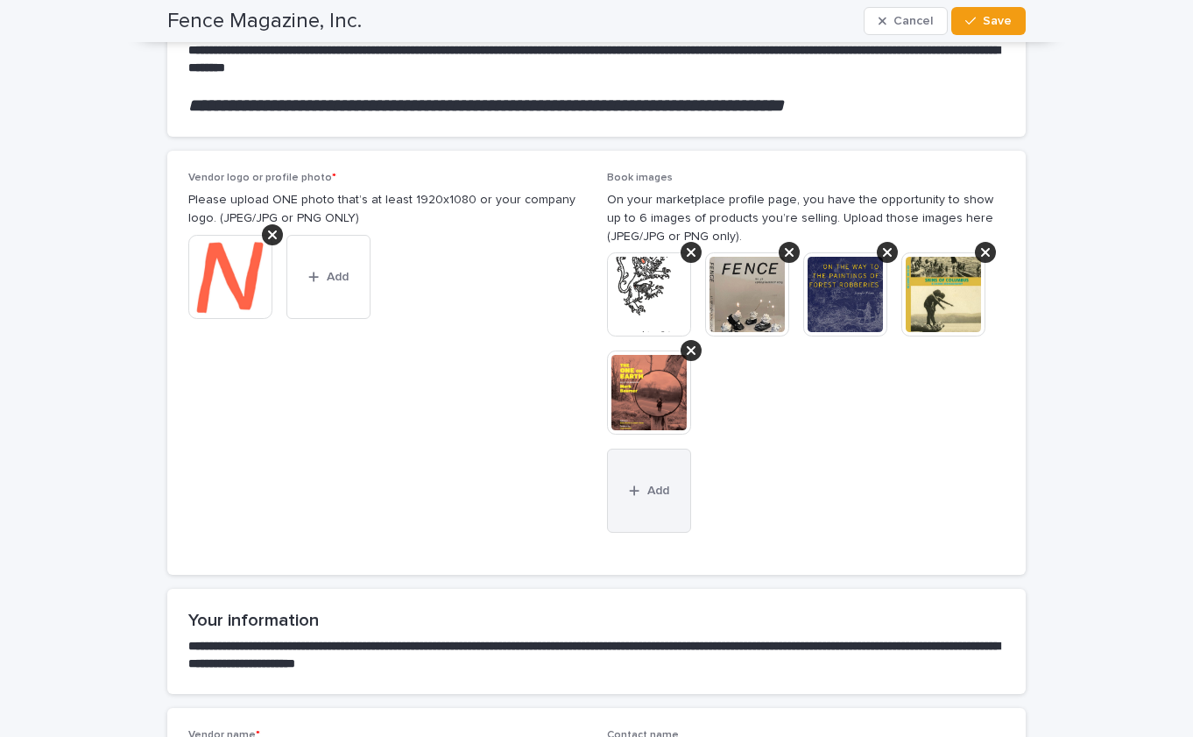
click at [644, 497] on button "Add" at bounding box center [649, 491] width 84 height 84
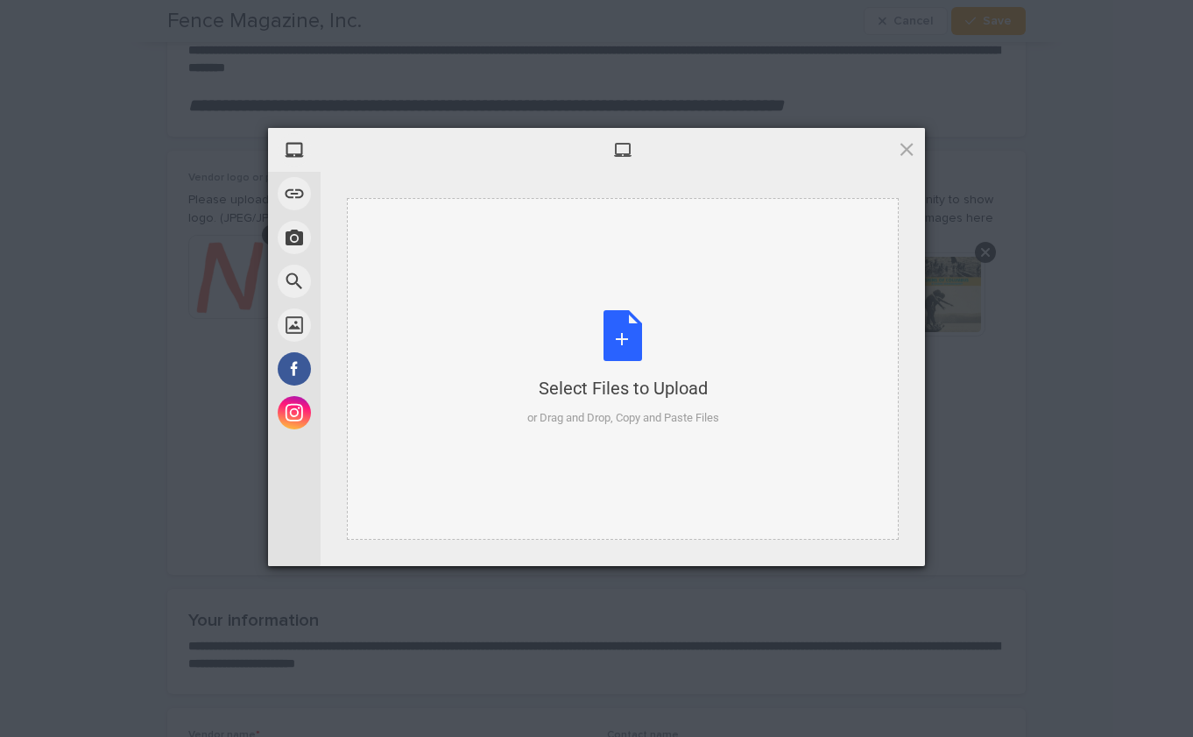
click at [621, 325] on div "Select Files to Upload or Drag and Drop, Copy and Paste Files" at bounding box center [623, 368] width 192 height 117
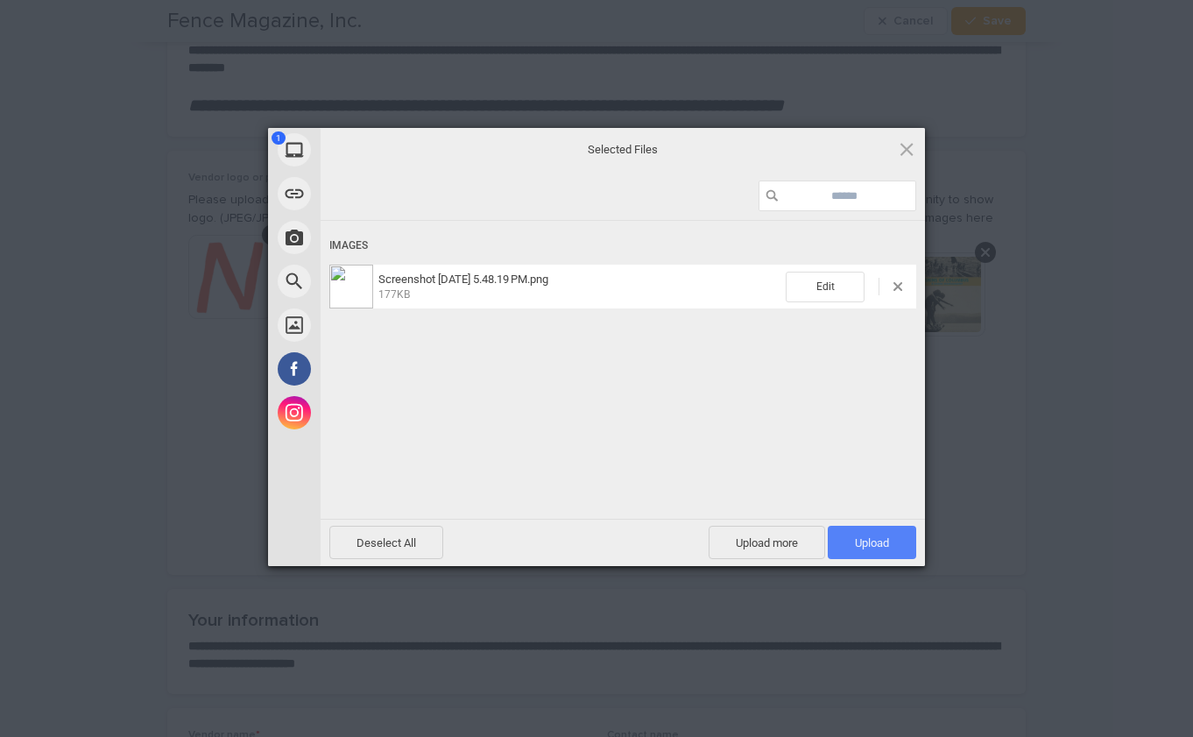
click at [891, 555] on span "Upload 1" at bounding box center [872, 542] width 88 height 33
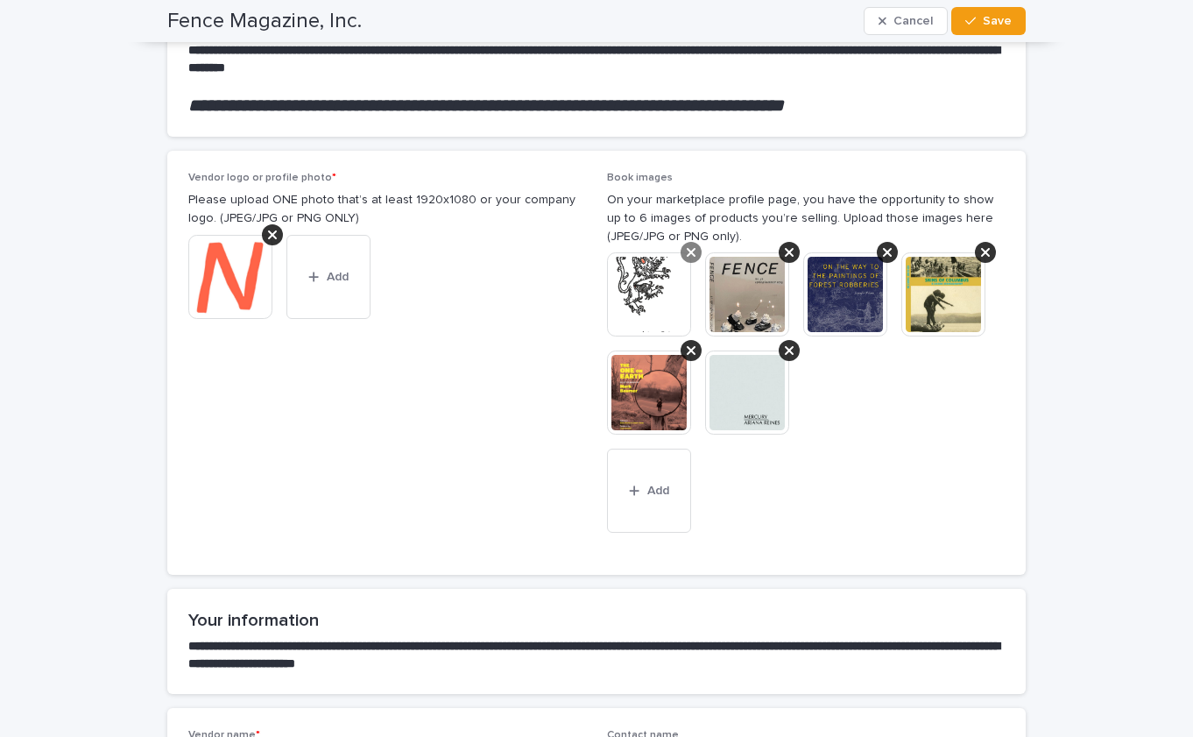
click at [690, 248] on icon at bounding box center [691, 252] width 9 height 14
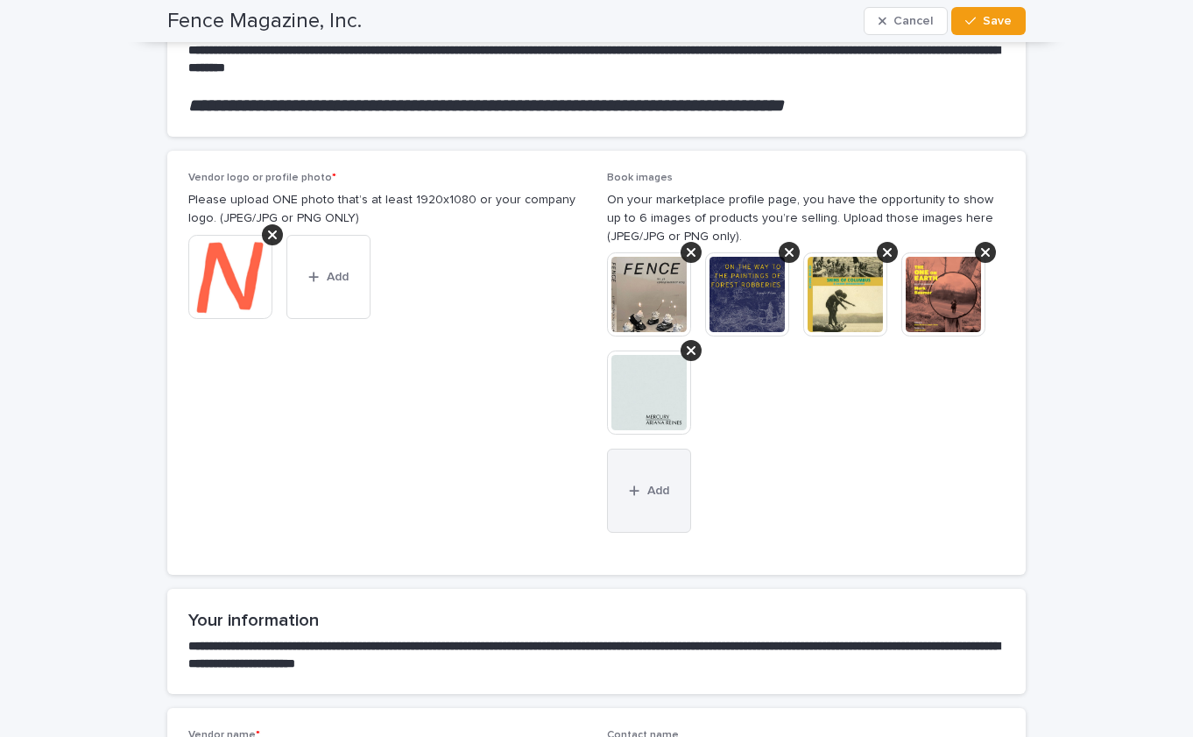
click at [668, 471] on button "Add" at bounding box center [649, 491] width 84 height 84
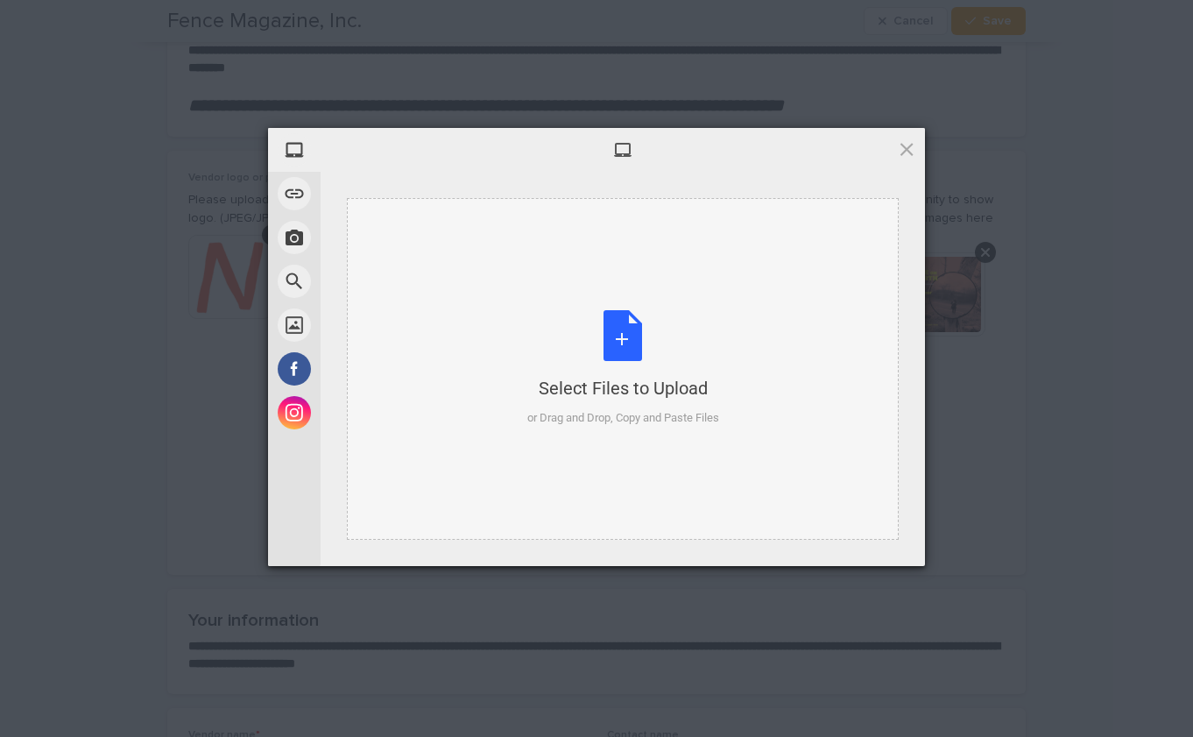
click at [594, 319] on div "Select Files to Upload or Drag and Drop, Copy and Paste Files" at bounding box center [623, 368] width 192 height 117
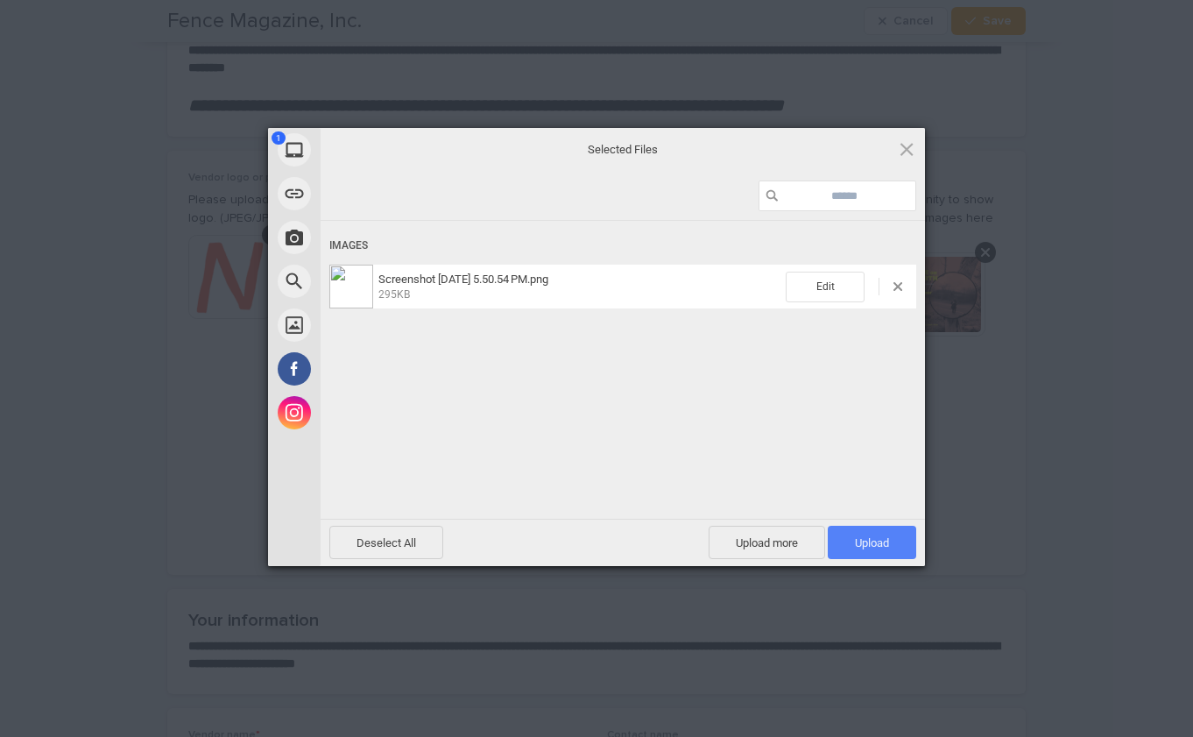
click at [899, 545] on span "Upload 1" at bounding box center [872, 542] width 88 height 33
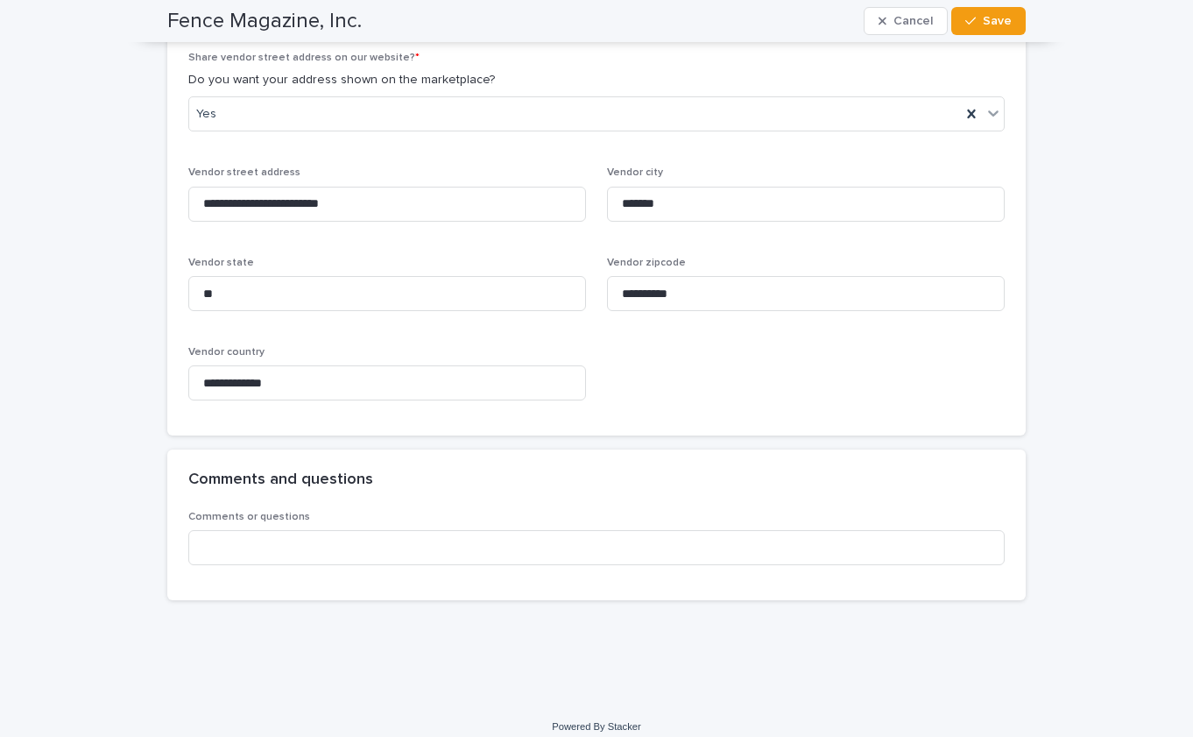
scroll to position [1688, 0]
type input "**********"
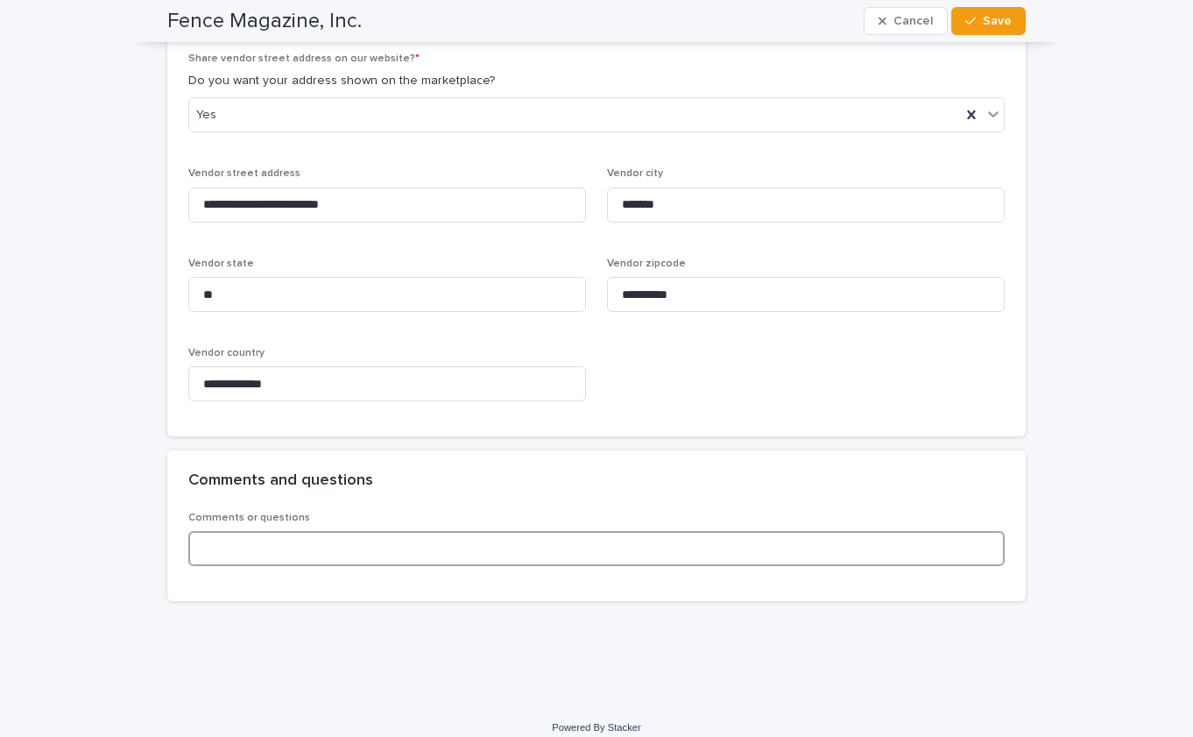
click at [529, 545] on input at bounding box center [596, 548] width 817 height 35
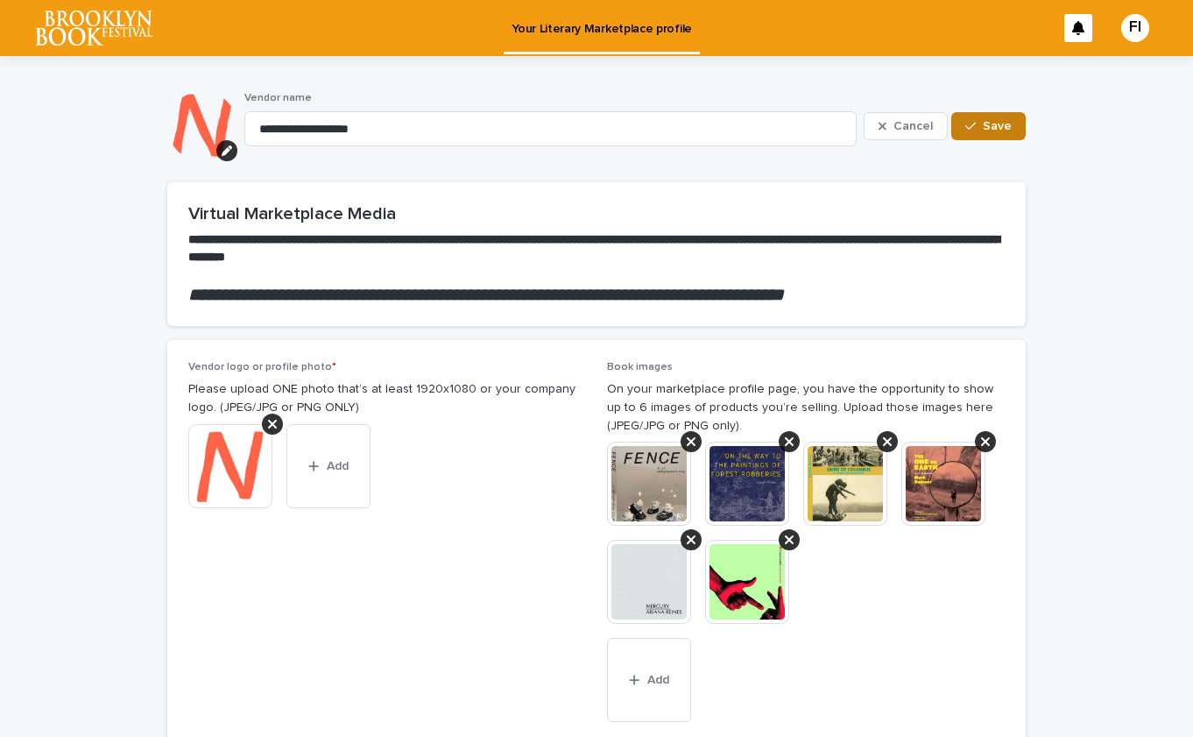
scroll to position [0, 0]
type input "**********"
click at [999, 128] on span "Save" at bounding box center [997, 126] width 29 height 12
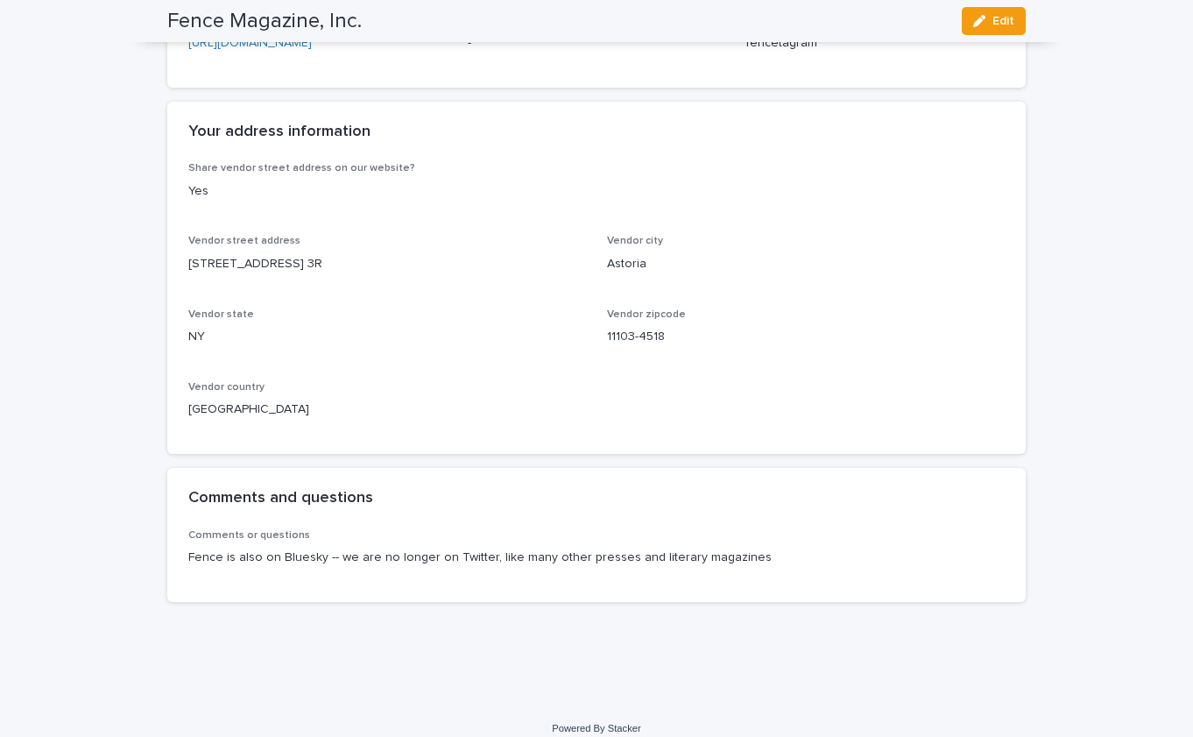
scroll to position [1208, 0]
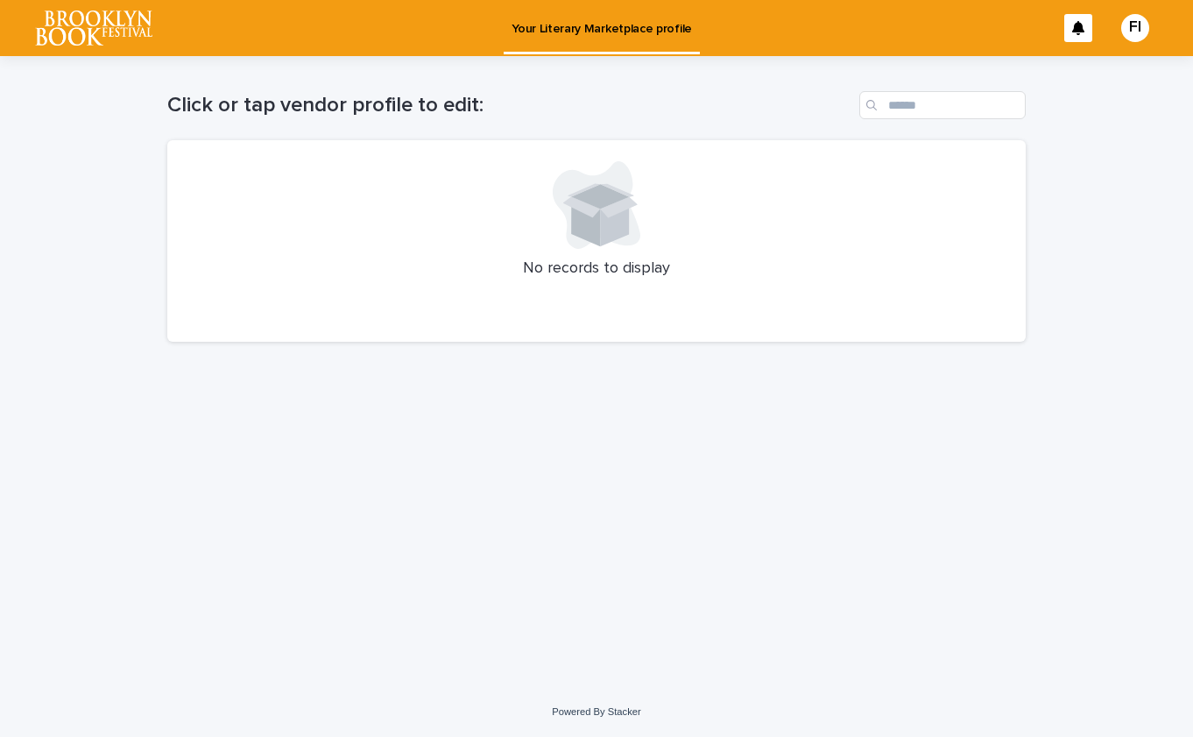
click at [773, 473] on div "Loading... Saving… Loading... Saving… Click or tap vendor profile to edit: No r…" at bounding box center [597, 349] width 876 height 587
click at [1128, 32] on div "FI" at bounding box center [1135, 28] width 28 height 28
click at [1008, 44] on div at bounding box center [596, 28] width 1193 height 56
click at [628, 236] on icon at bounding box center [597, 205] width 88 height 88
click at [289, 107] on h1 "Click or tap vendor profile to edit:" at bounding box center [509, 105] width 685 height 25
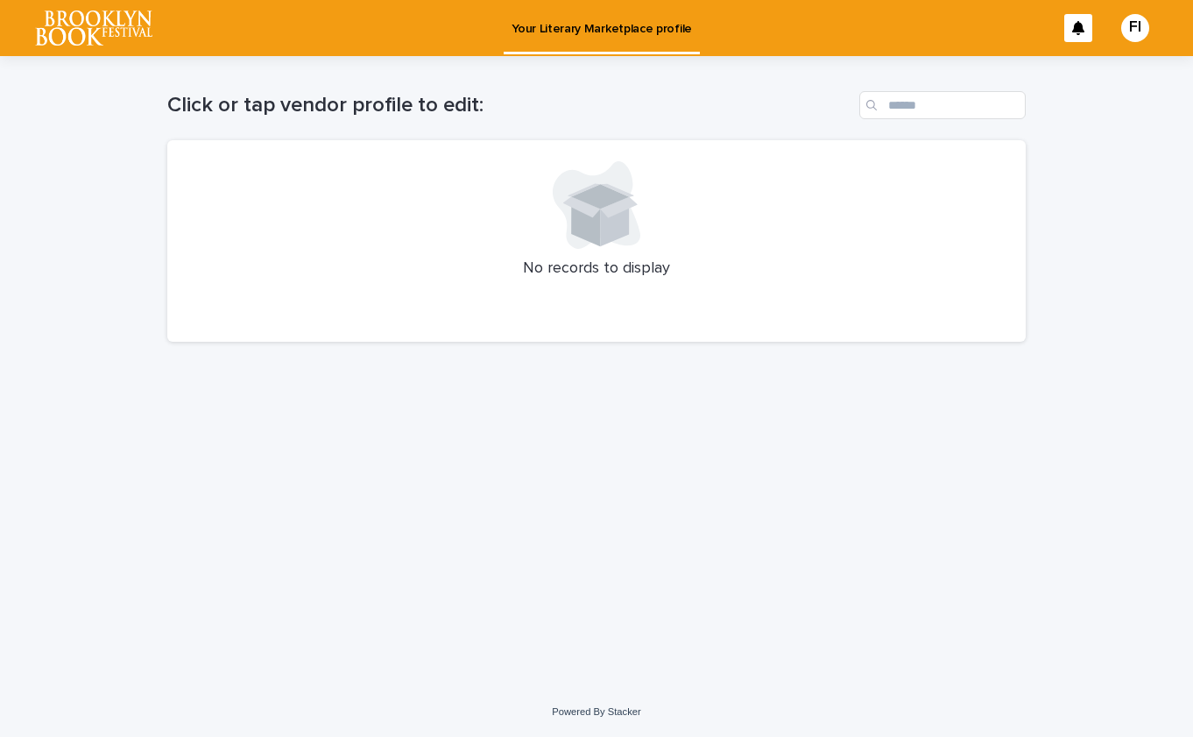
click at [601, 22] on p "Your Literary Marketplace profile" at bounding box center [602, 18] width 180 height 37
click at [601, 29] on p "Your Literary Marketplace profile" at bounding box center [602, 18] width 180 height 37
click at [432, 189] on div at bounding box center [596, 205] width 817 height 88
click at [400, 108] on h1 "Click or tap vendor profile to edit:" at bounding box center [509, 105] width 685 height 25
click at [608, 223] on icon at bounding box center [614, 222] width 29 height 50
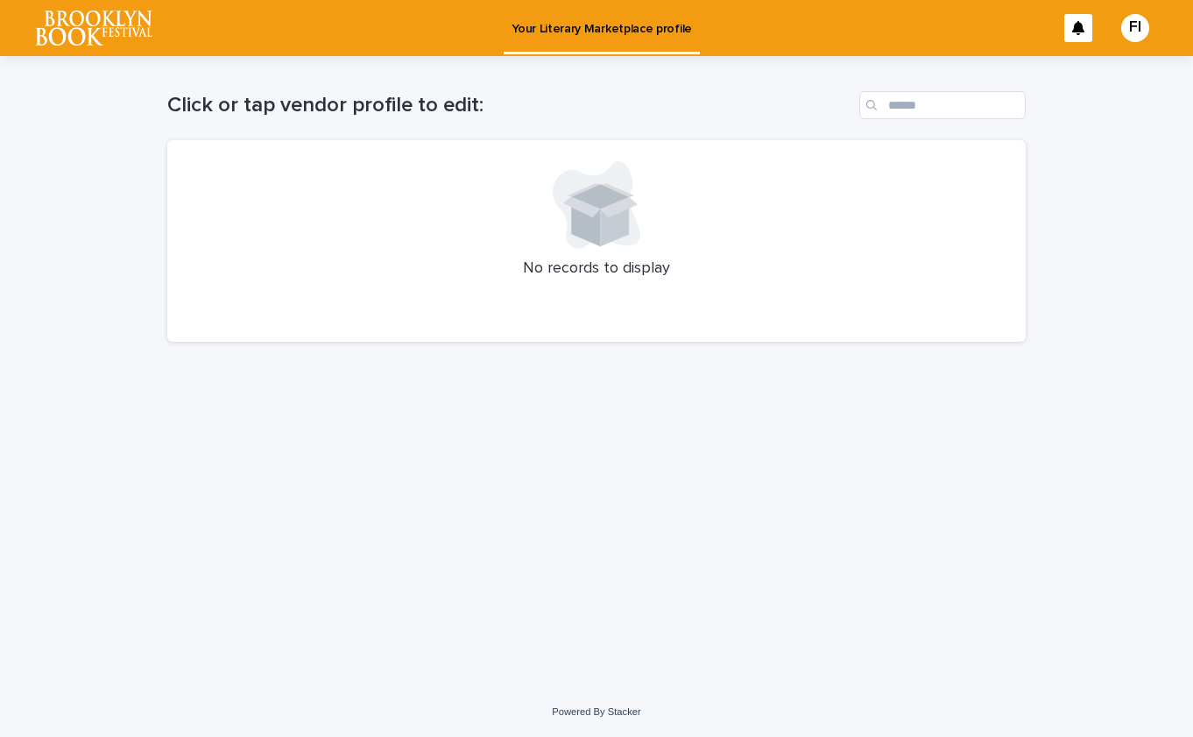
click at [817, 158] on div "No records to display" at bounding box center [596, 241] width 859 height 202
click at [946, 115] on input "Search" at bounding box center [943, 105] width 166 height 28
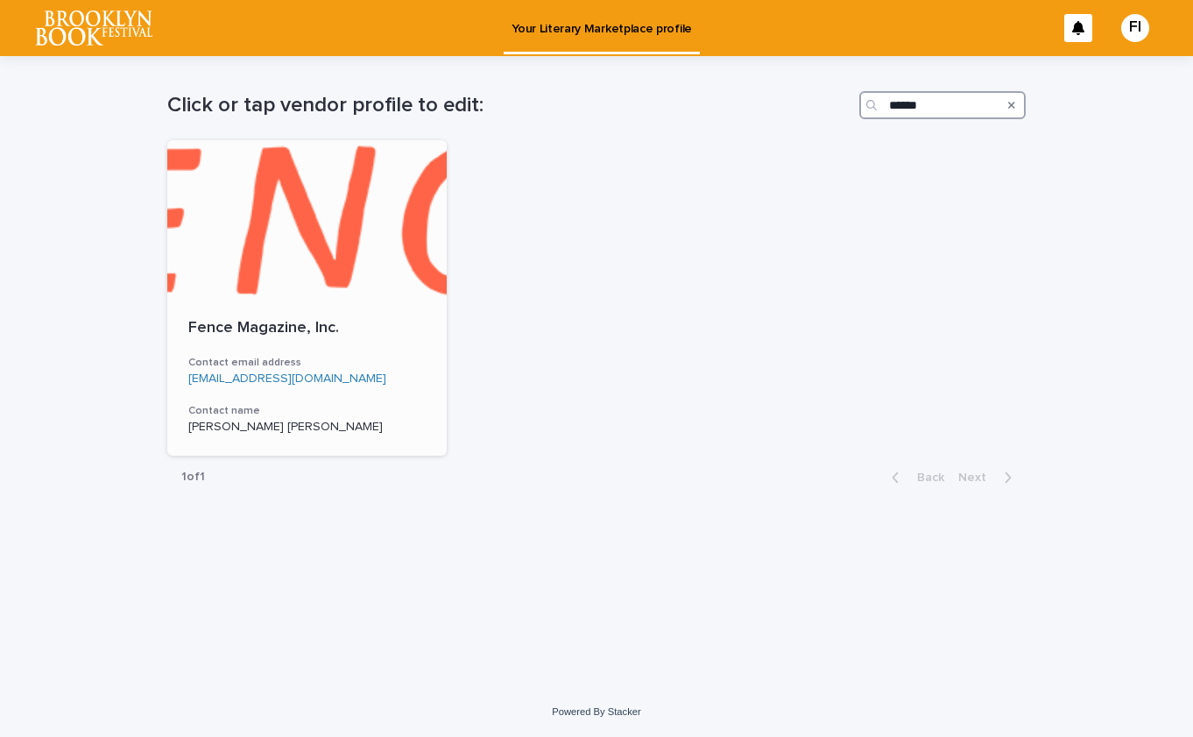
type input "*****"
click at [261, 326] on p "Fence Magazine, Inc." at bounding box center [306, 328] width 237 height 19
click at [282, 322] on p "Fence Magazine, Inc." at bounding box center [306, 328] width 237 height 19
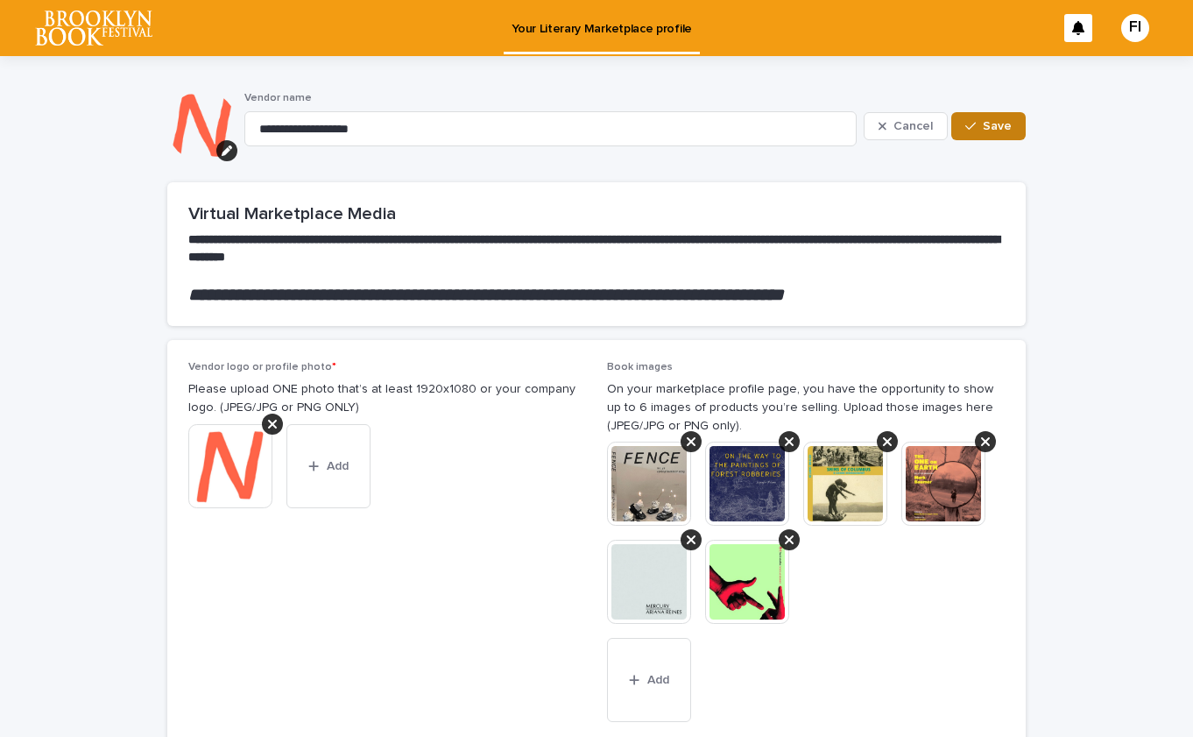
click at [1005, 128] on span "Save" at bounding box center [997, 126] width 29 height 12
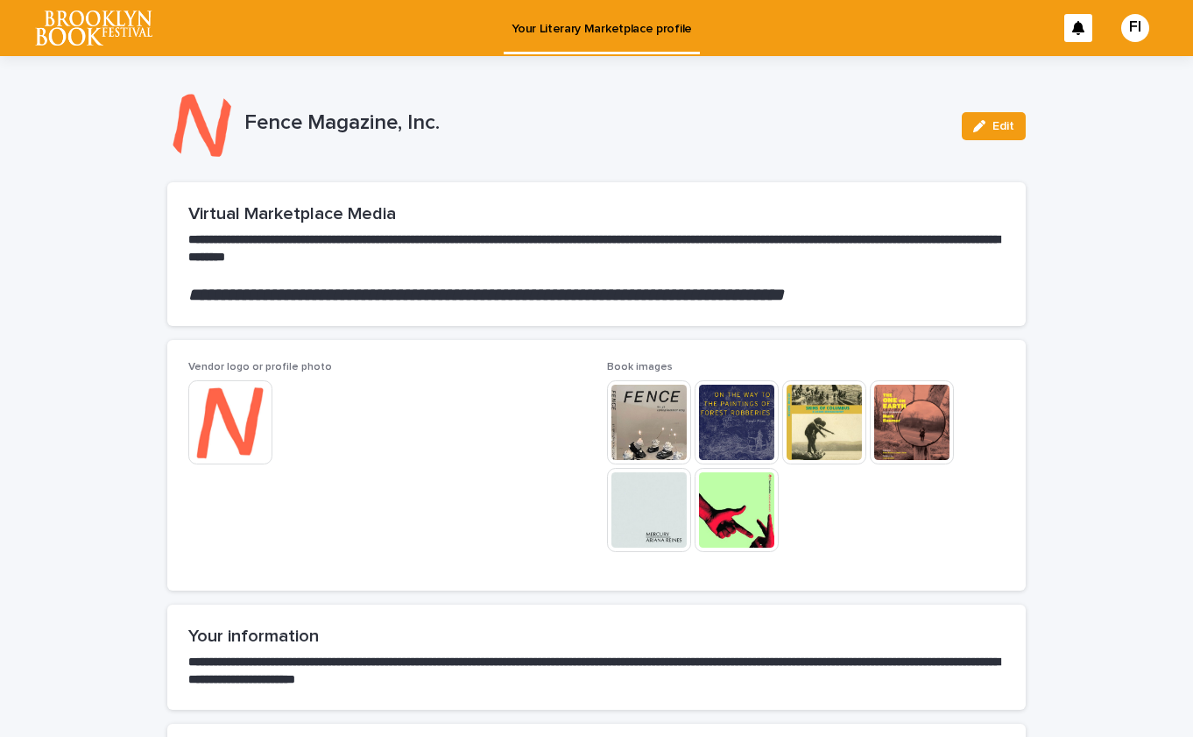
click at [1137, 26] on div "FI" at bounding box center [1135, 28] width 28 height 28
click at [1082, 79] on p "Log Out" at bounding box center [1119, 75] width 110 height 30
